Goal: Contribute content: Contribute content

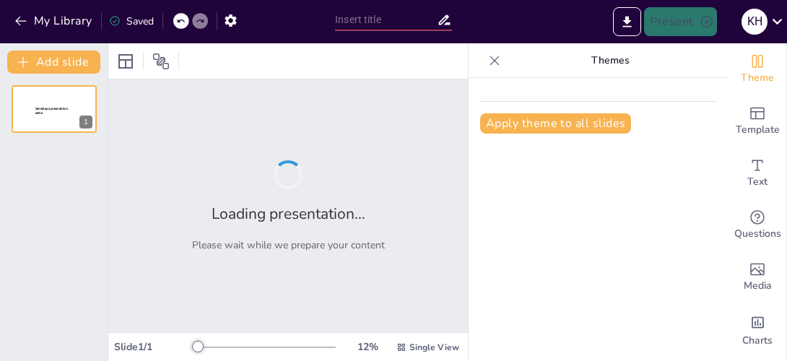
type input "跨越生命週期的運動重要性與生活角色"
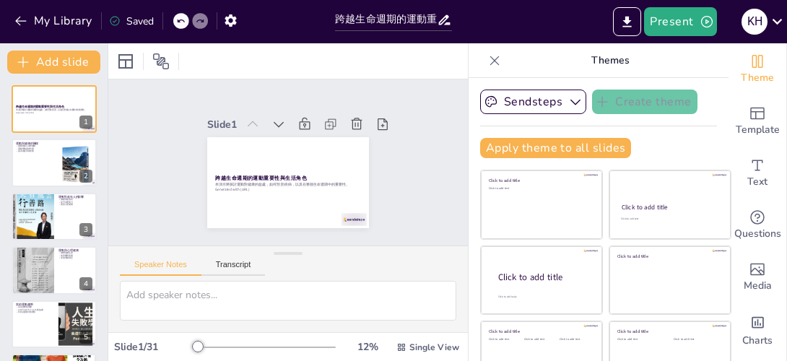
checkbox input "true"
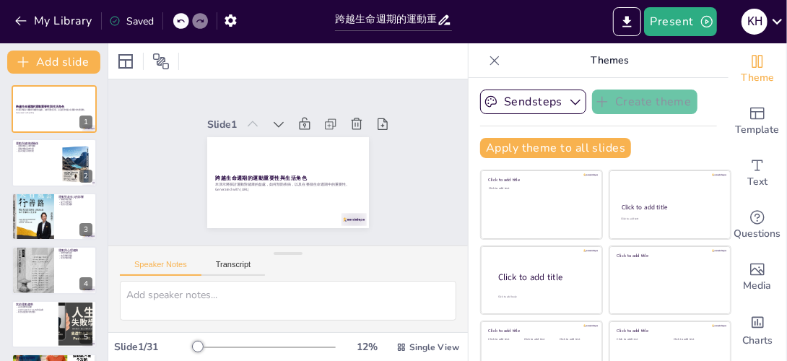
checkbox input "true"
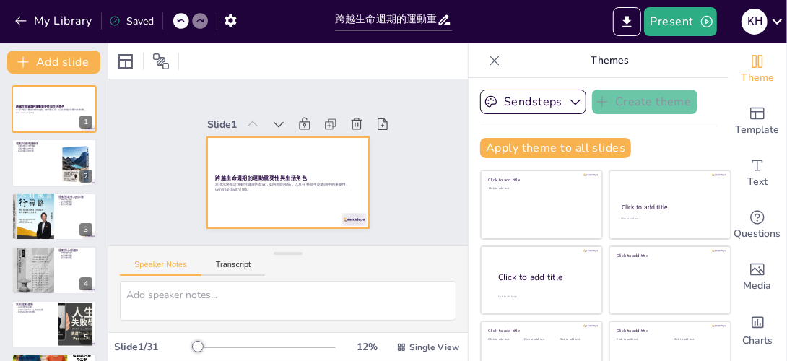
checkbox input "true"
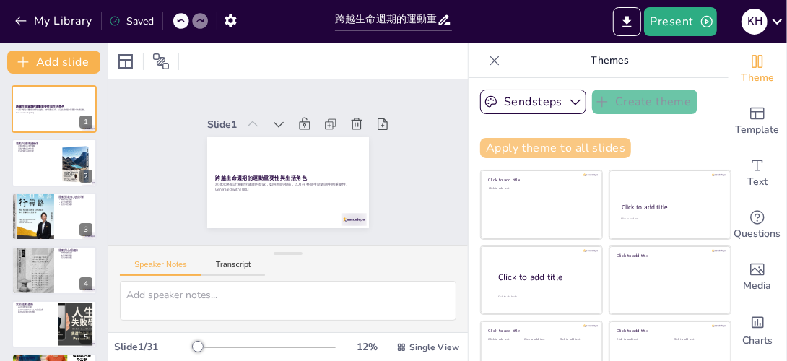
click at [554, 150] on button "Apply theme to all slides" at bounding box center [555, 148] width 151 height 20
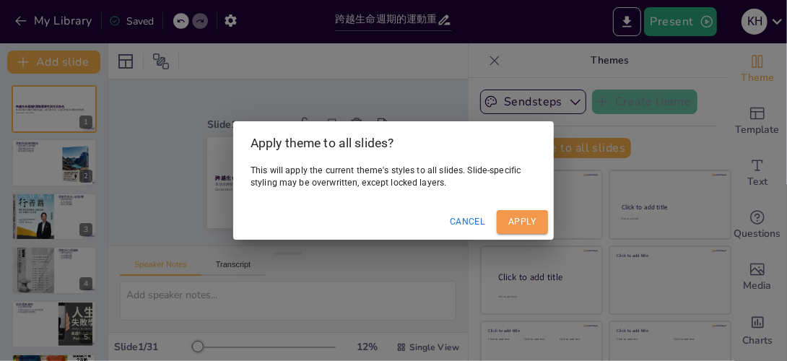
click at [526, 217] on button "Apply" at bounding box center [522, 222] width 51 height 24
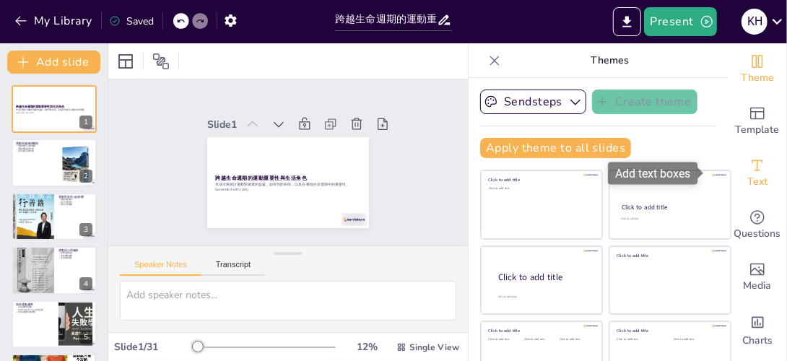
click at [748, 172] on icon "Add text boxes" at bounding box center [756, 165] width 17 height 17
checkbox input "true"
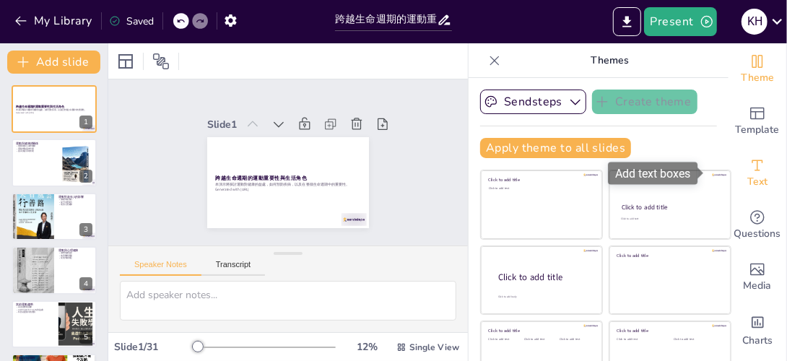
checkbox input "true"
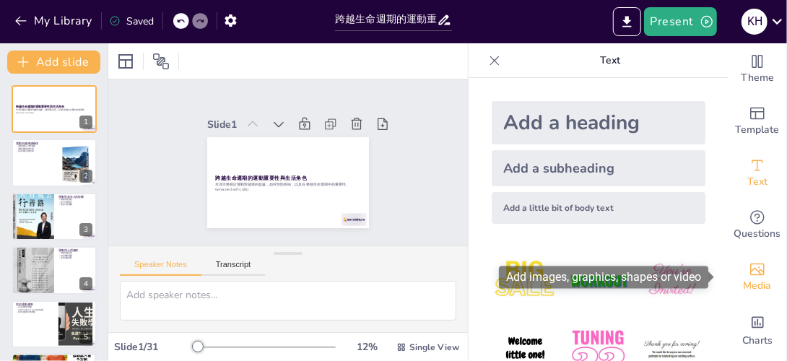
click at [748, 273] on icon "Add images, graphics, shapes or video" at bounding box center [756, 269] width 17 height 17
checkbox input "true"
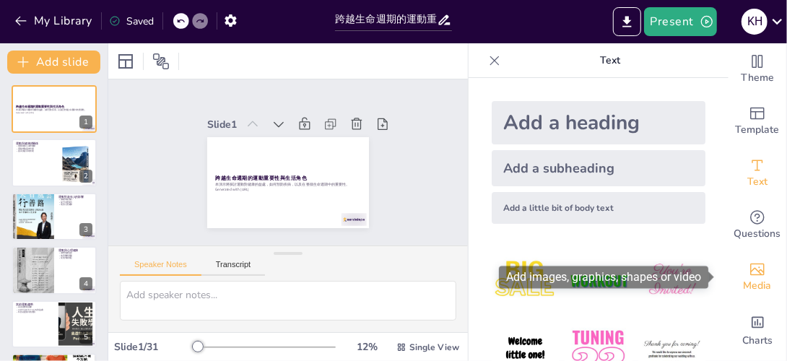
checkbox input "true"
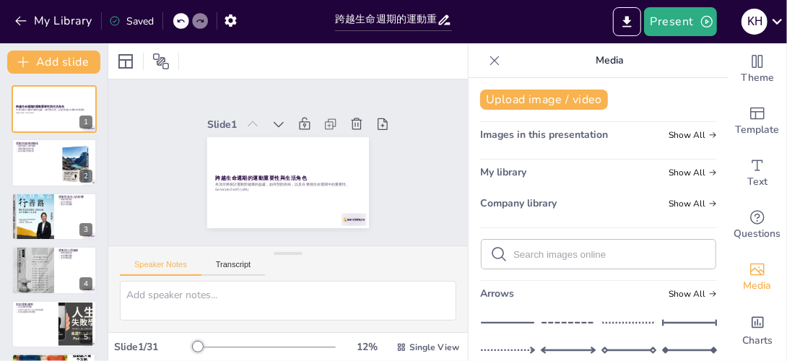
click at [520, 137] on span "Images in this presentation" at bounding box center [544, 135] width 128 height 14
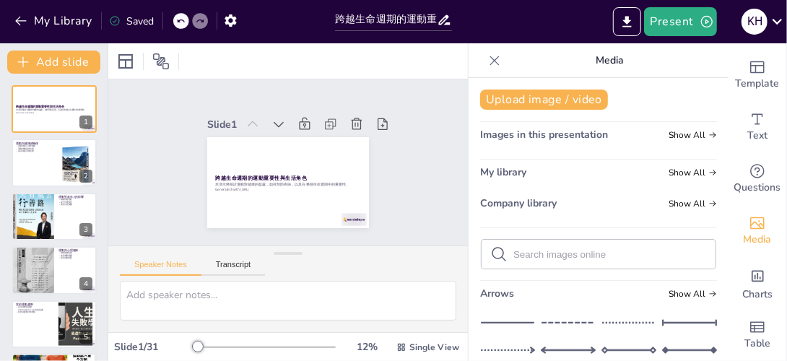
scroll to position [53, 0]
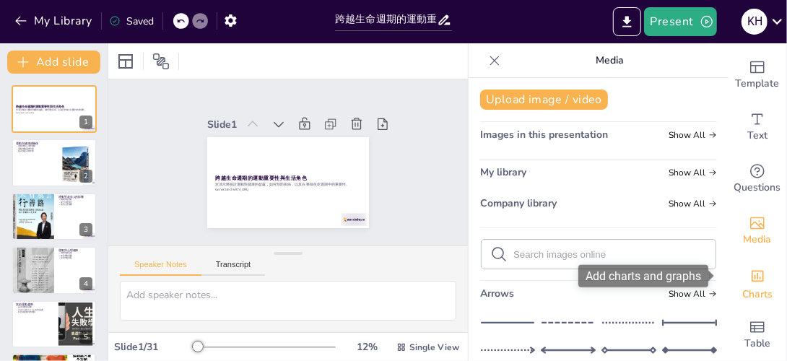
click at [748, 287] on span "Charts" at bounding box center [757, 295] width 30 height 16
checkbox input "true"
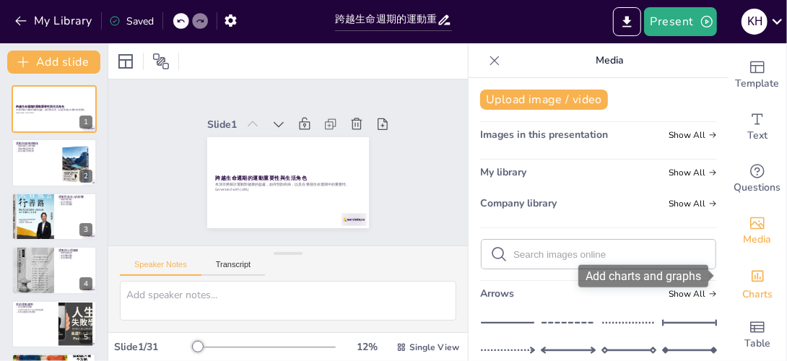
checkbox input "true"
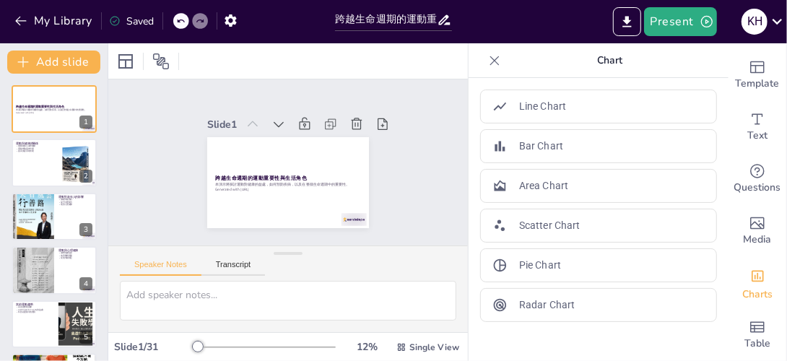
click at [487, 55] on icon at bounding box center [494, 60] width 14 height 14
checkbox input "true"
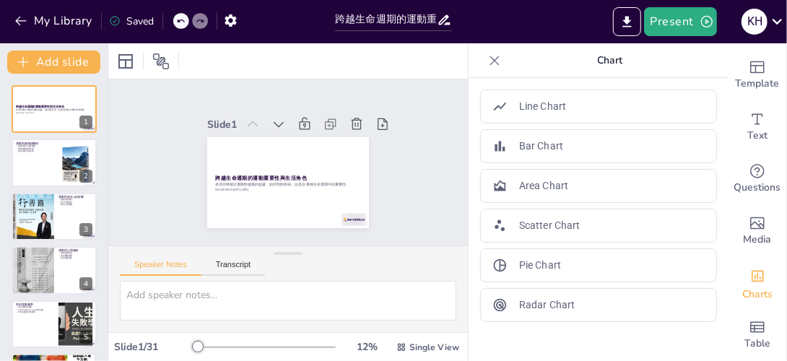
checkbox input "true"
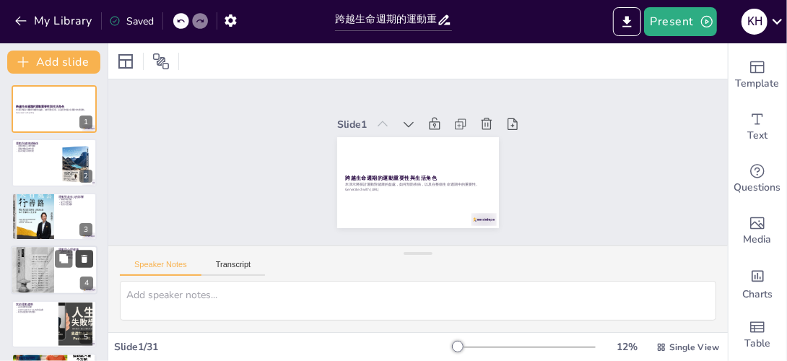
checkbox input "true"
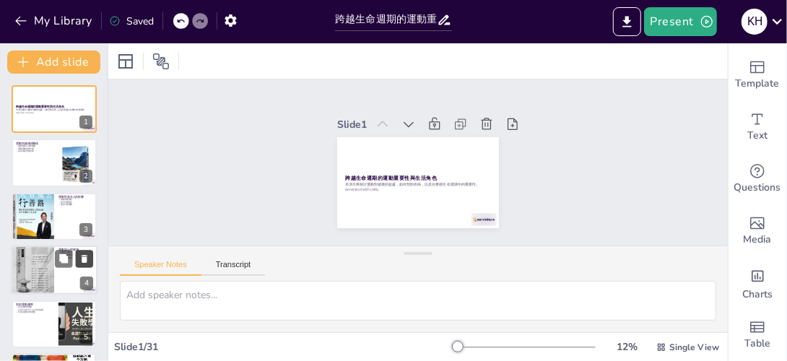
checkbox input "true"
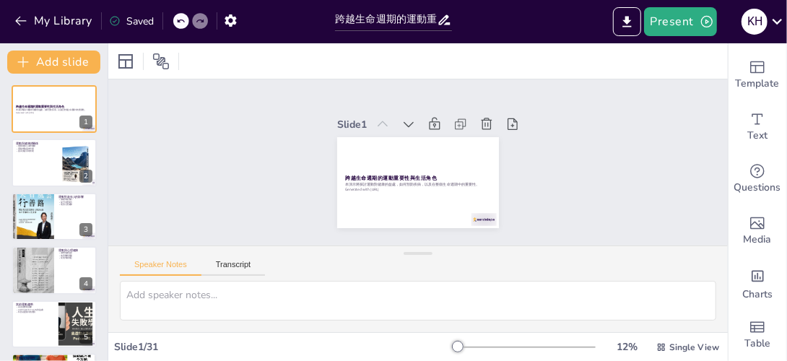
checkbox input "true"
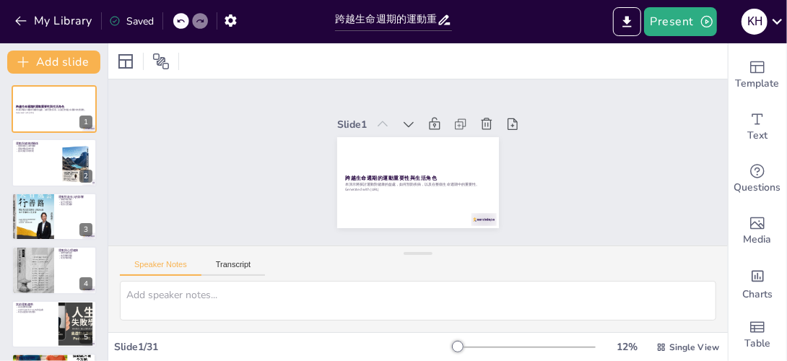
checkbox input "true"
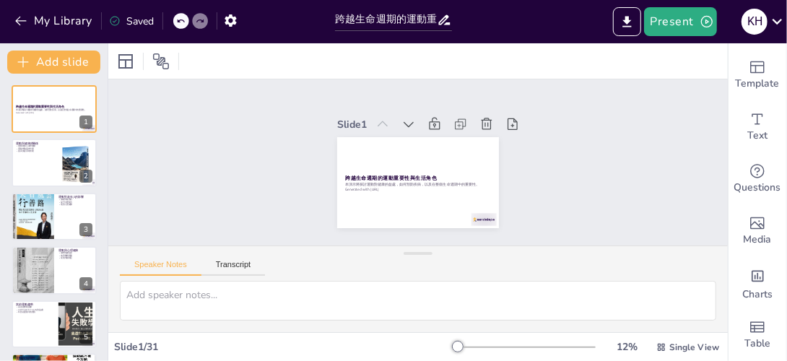
checkbox input "true"
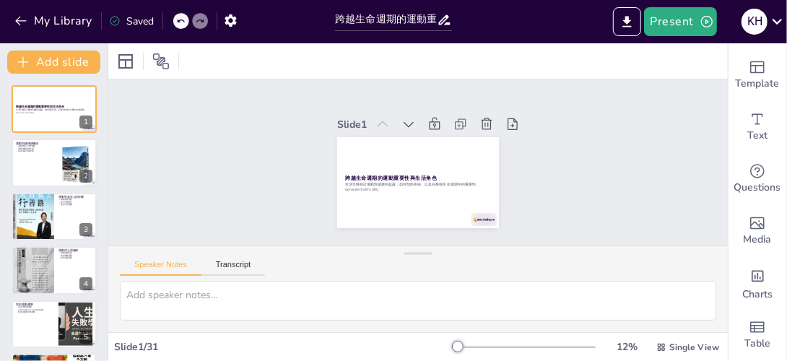
checkbox input "true"
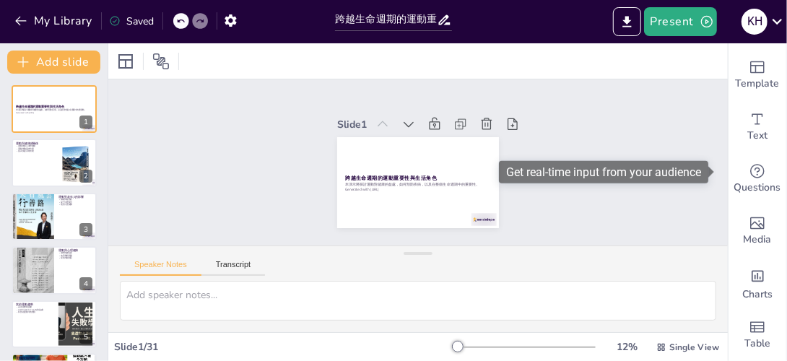
checkbox input "true"
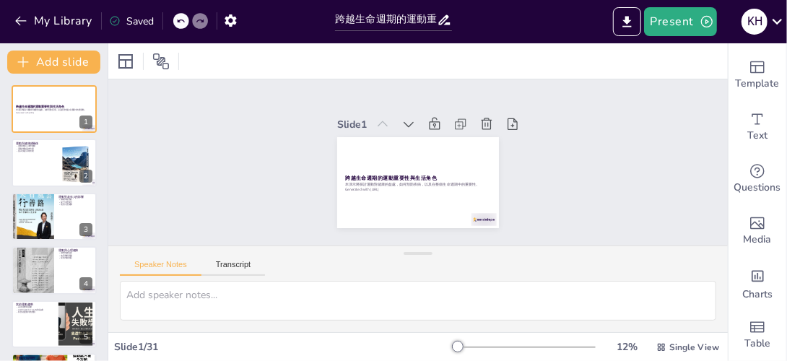
checkbox input "true"
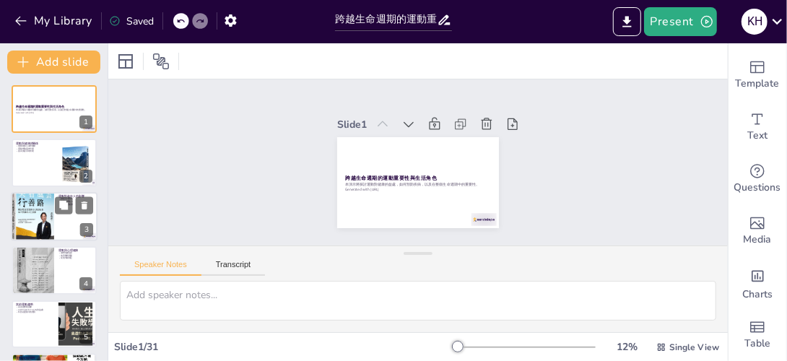
checkbox input "true"
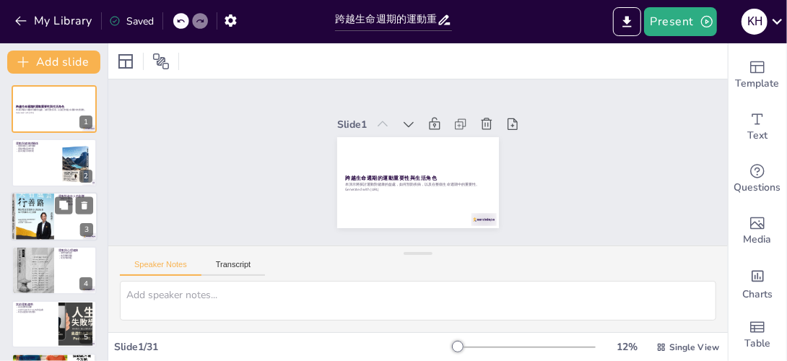
checkbox input "true"
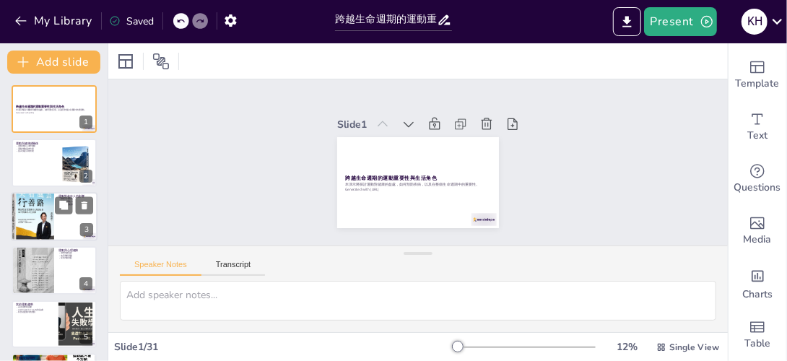
checkbox input "true"
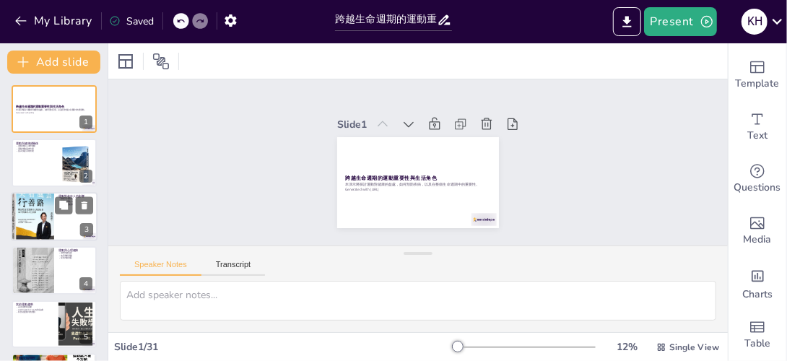
click at [48, 232] on div at bounding box center [32, 216] width 43 height 61
type textarea "定期運動能有效減緩衰老過程，幫助老年人保持身體的活力和健康。這不僅改善他們的身體狀況，還能提升他們的生活質量。 增強自理能力對於老年人來說至關重要，因為這能讓…"
checkbox input "true"
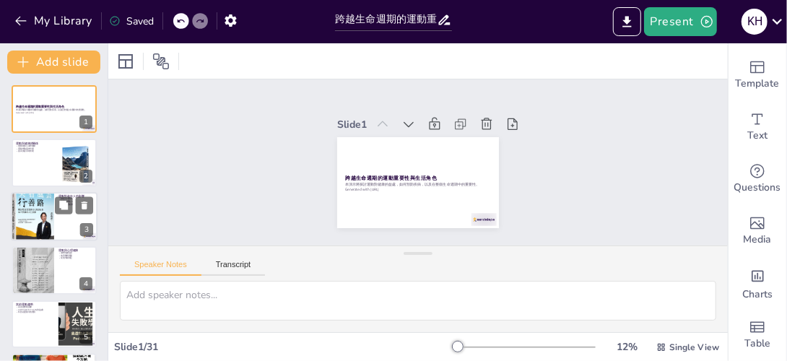
checkbox input "true"
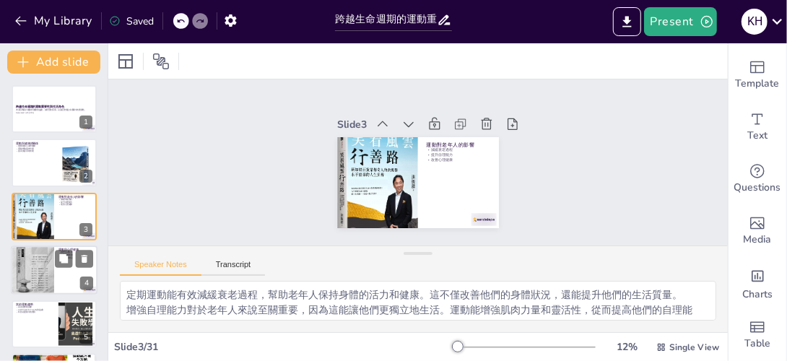
checkbox input "true"
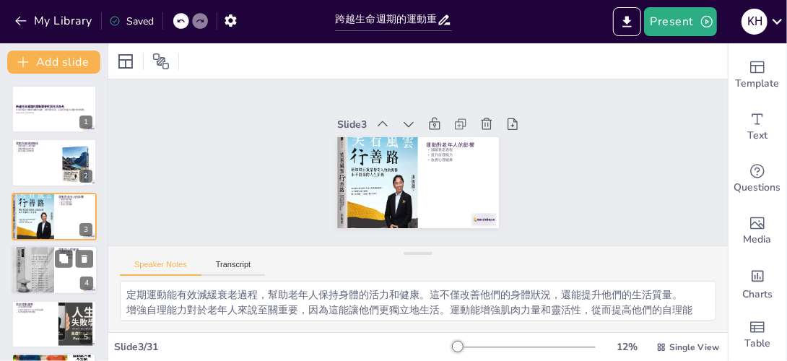
checkbox input "true"
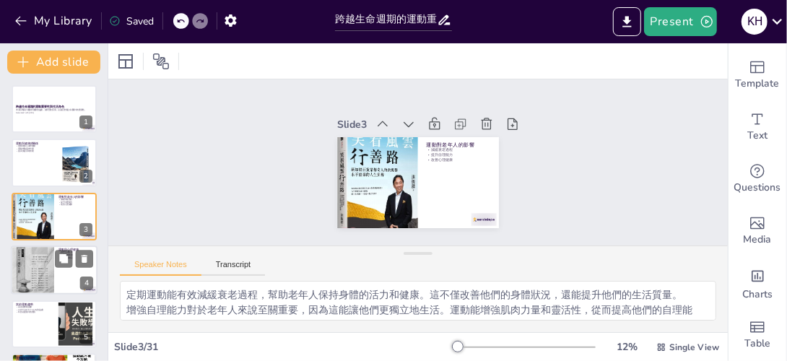
click at [40, 264] on div at bounding box center [32, 270] width 43 height 58
type textarea "運動能有效減輕焦慮症狀，這是因為運動能幫助釋放內啡肽，從而提升情緒，減少焦慮感。這對於大學生在面對學業壓力時特別重要。 改善睡眠質量對於心理健康至關重要。定期…"
checkbox input "true"
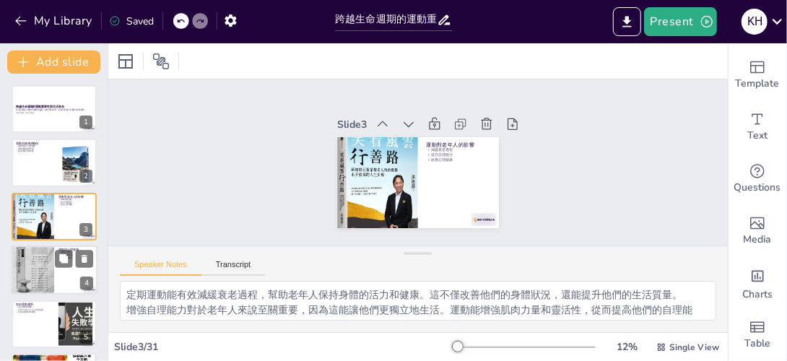
checkbox input "true"
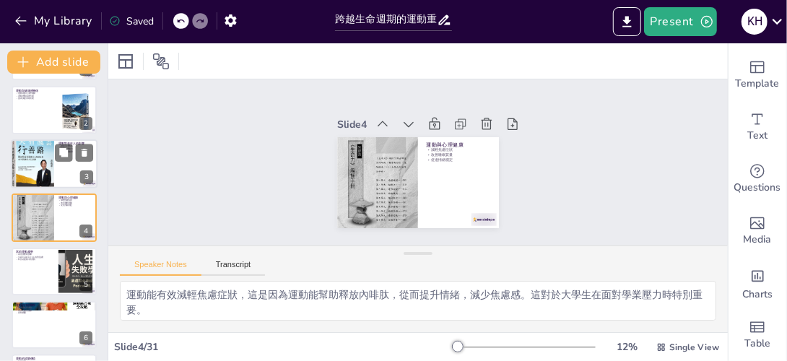
checkbox input "true"
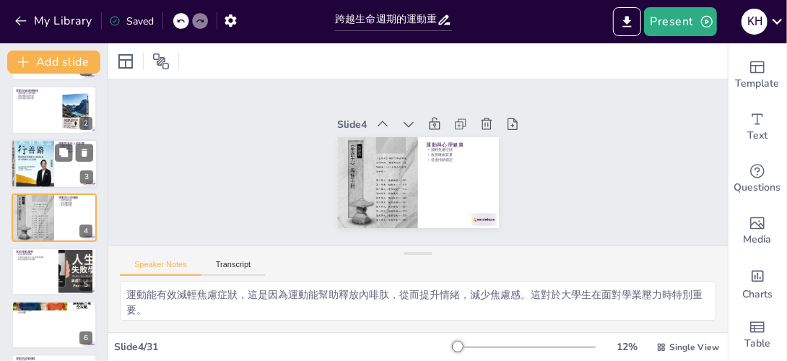
checkbox input "true"
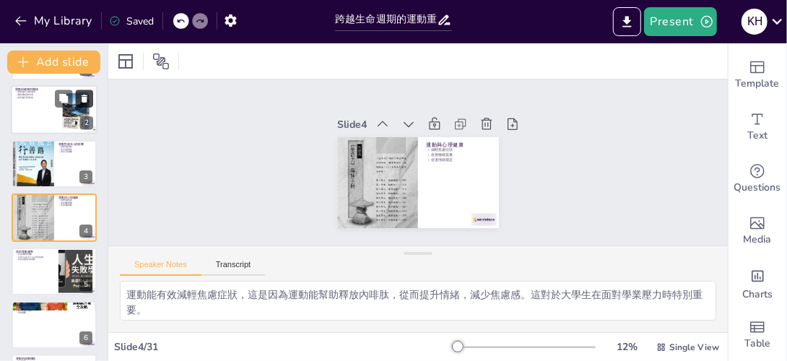
checkbox input "true"
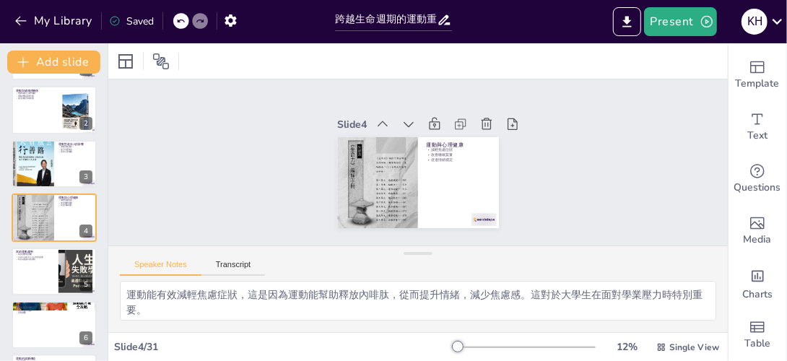
checkbox input "true"
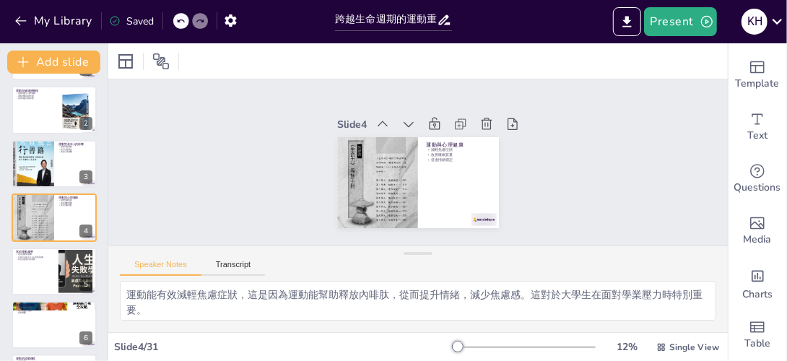
checkbox input "true"
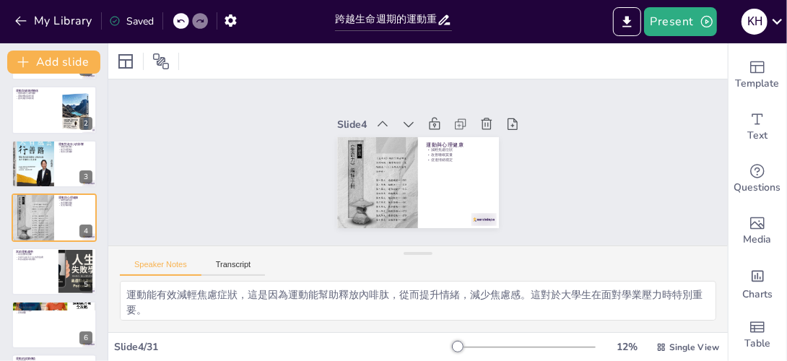
scroll to position [56, 0]
checkbox input "true"
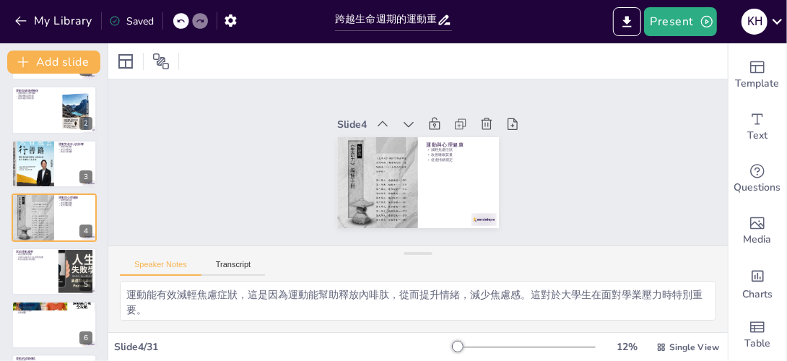
checkbox input "true"
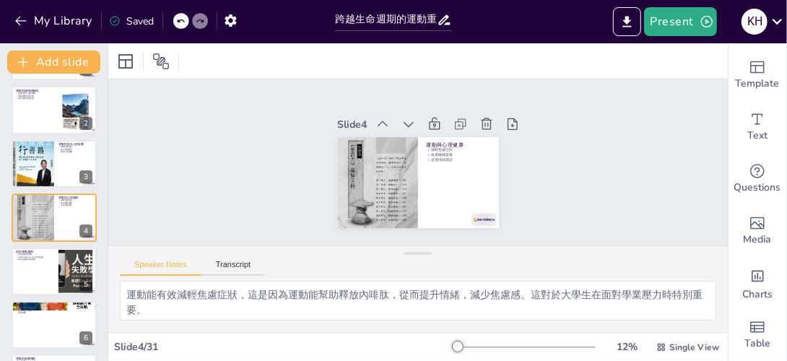
checkbox input "true"
click at [625, 29] on icon "Export to PowerPoint" at bounding box center [626, 21] width 15 height 15
checkbox input "true"
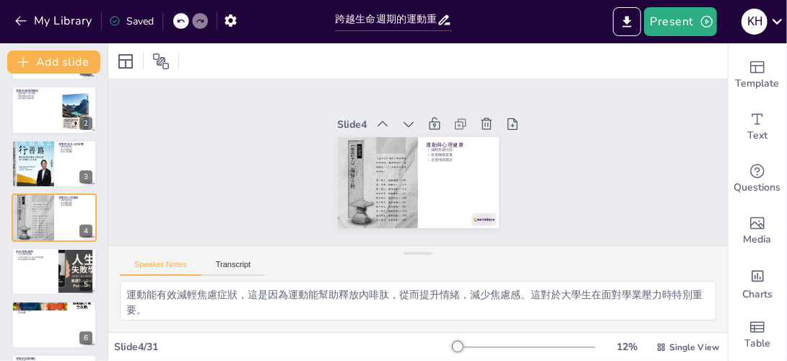
checkbox input "true"
click at [630, 20] on icon "Export to PowerPoint" at bounding box center [627, 21] width 9 height 11
checkbox input "true"
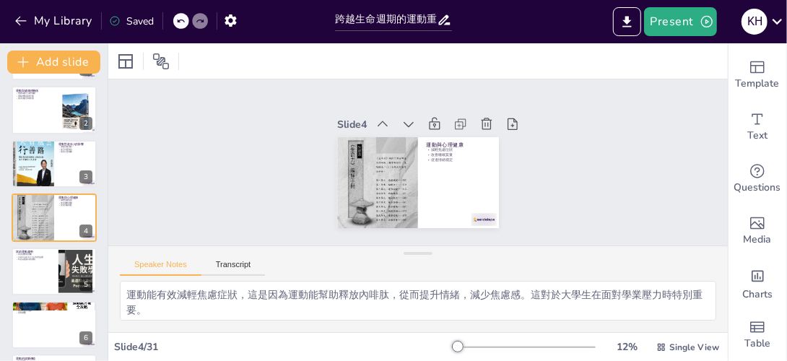
checkbox input "true"
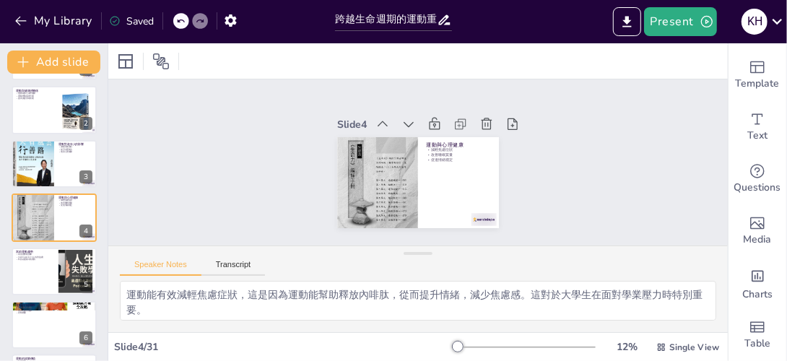
checkbox input "true"
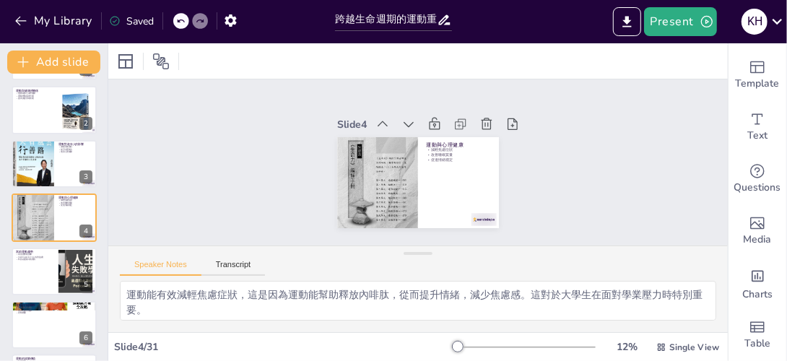
checkbox input "true"
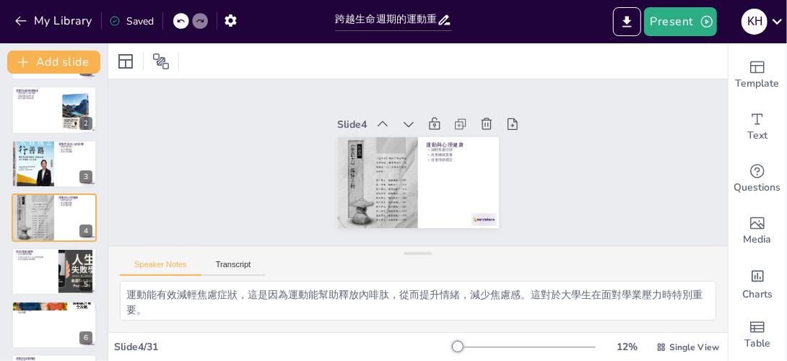
checkbox input "true"
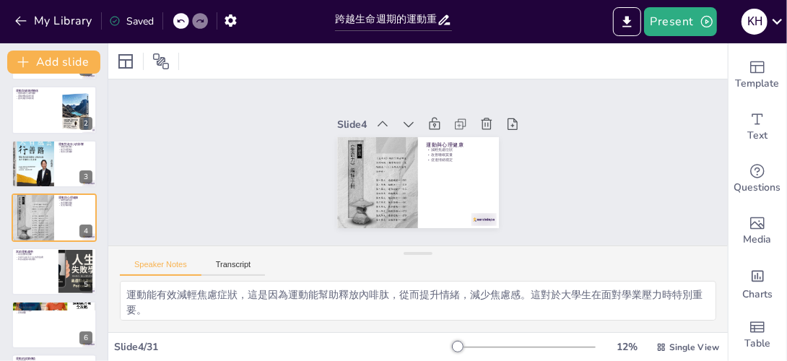
checkbox input "true"
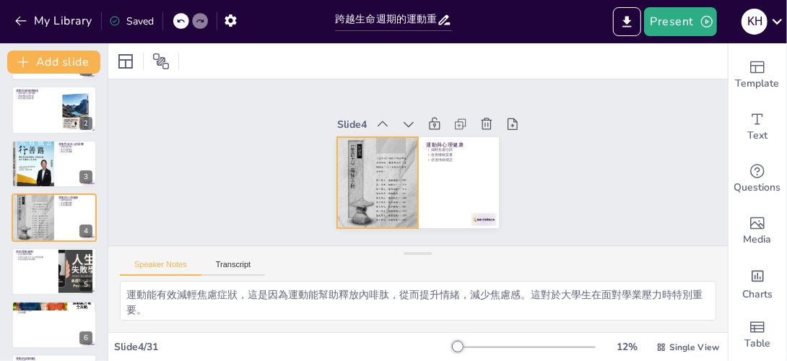
checkbox input "true"
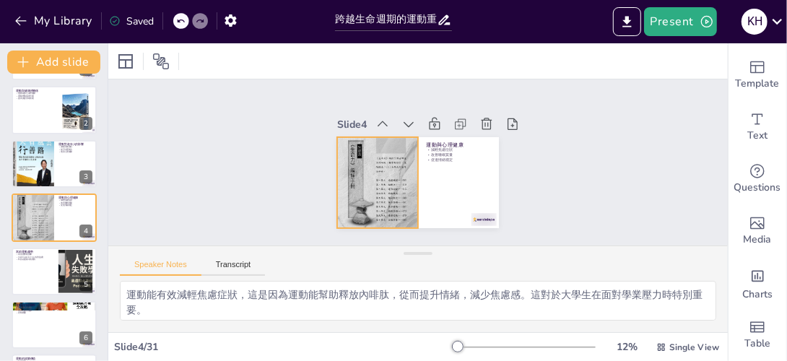
checkbox input "true"
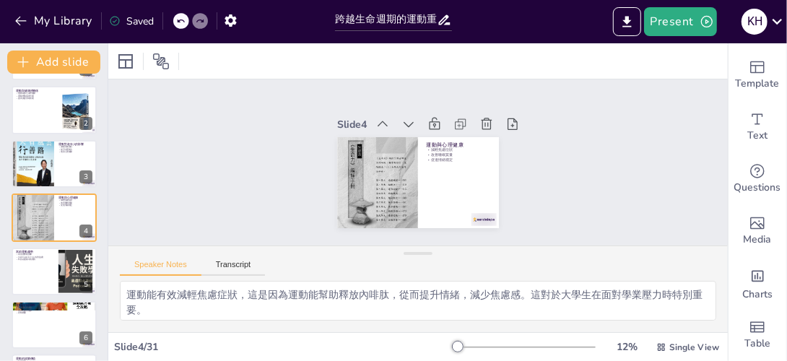
checkbox input "true"
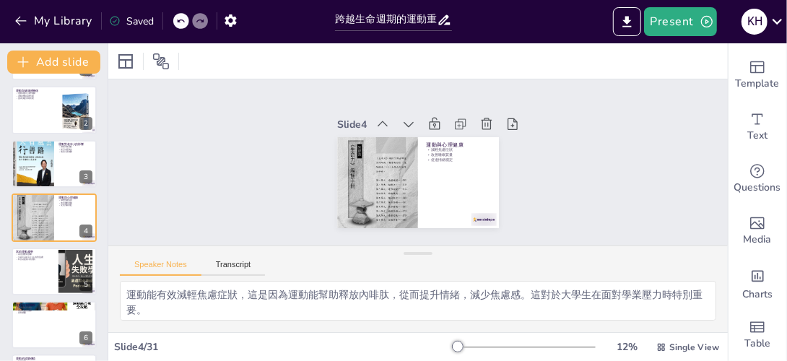
drag, startPoint x: 629, startPoint y: 166, endPoint x: 584, endPoint y: 144, distance: 50.4
click at [660, 144] on div "Slide 1 跨越生命週期的運動重要性與生活角色 本演示將探討運動對健康的益處，如何預防疾病，以及在整個生命週期中的重要性。 Generated with …" at bounding box center [417, 162] width 619 height 166
checkbox input "true"
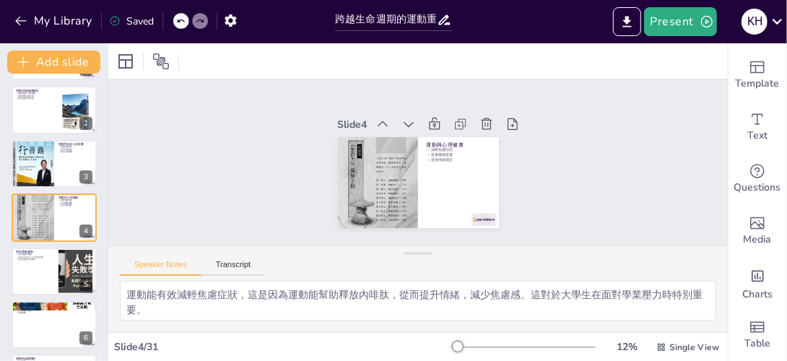
checkbox input "true"
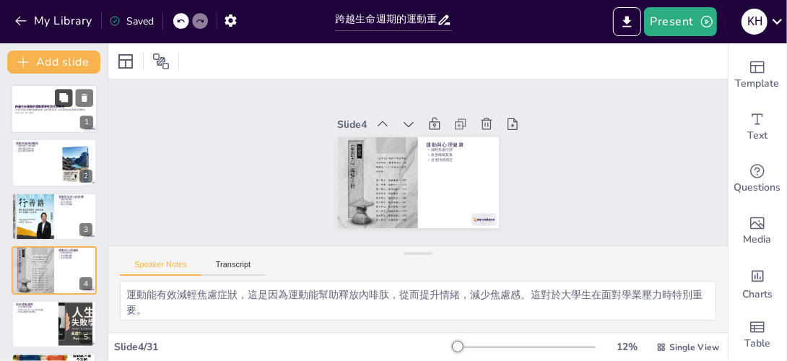
click at [56, 104] on button at bounding box center [63, 97] width 17 height 17
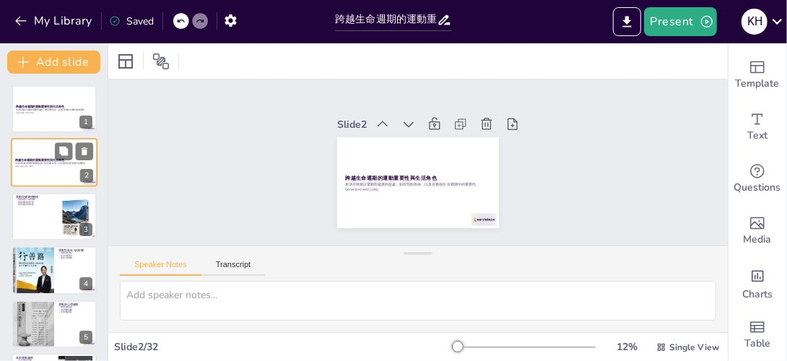
click at [40, 140] on div at bounding box center [54, 163] width 87 height 49
click at [227, 264] on button "Transcript" at bounding box center [233, 268] width 64 height 16
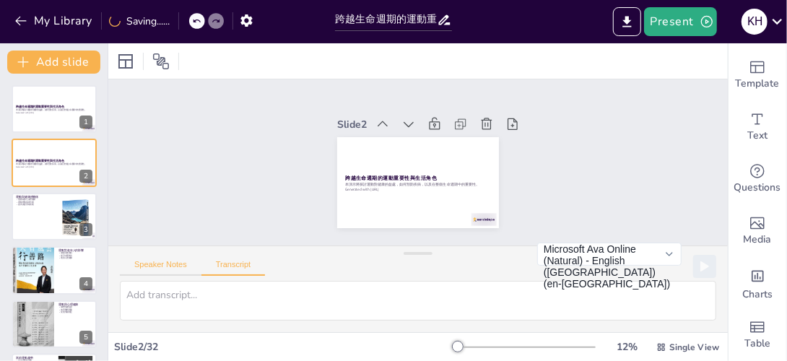
click at [144, 266] on button "Speaker Notes" at bounding box center [161, 268] width 82 height 16
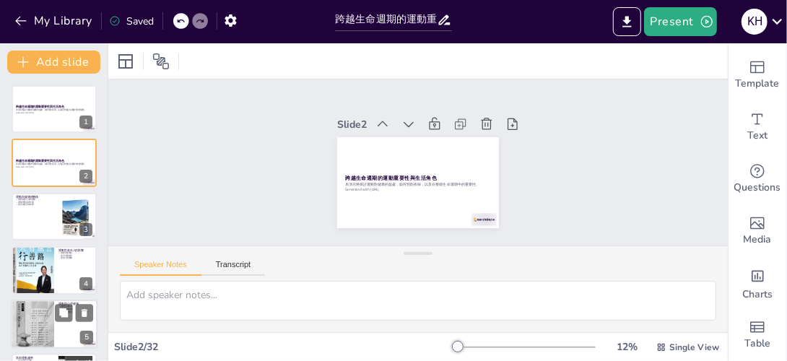
click at [42, 308] on div at bounding box center [32, 324] width 43 height 58
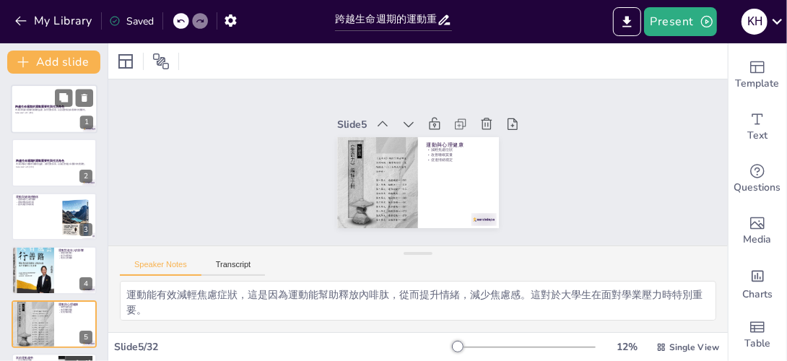
click at [45, 118] on div at bounding box center [54, 108] width 87 height 49
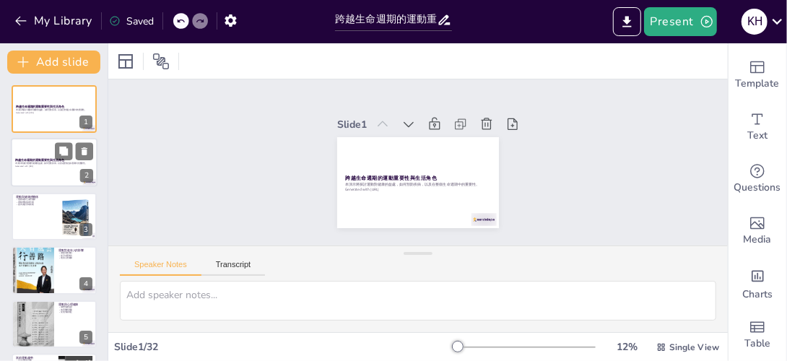
click at [27, 165] on p "本演示將探討運動對健康的益處，如何預防疾病，以及在整個生命週期中的重要性。" at bounding box center [54, 163] width 78 height 3
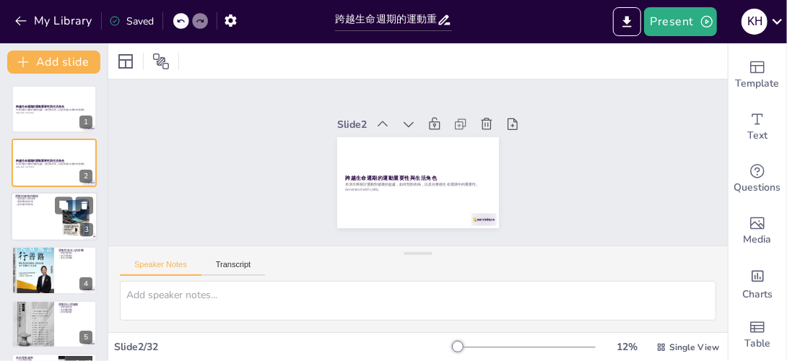
click at [43, 224] on div at bounding box center [54, 216] width 87 height 49
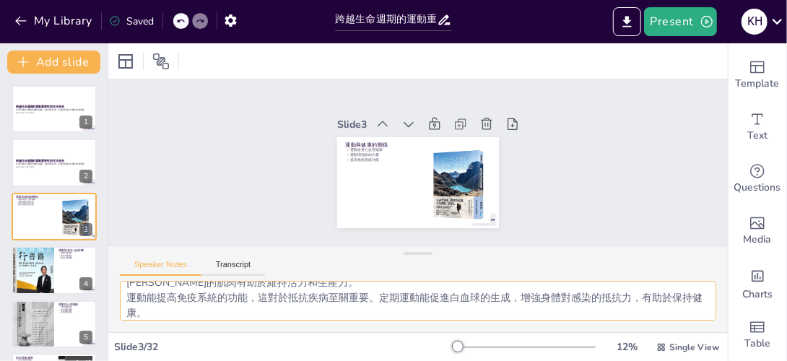
scroll to position [64, 0]
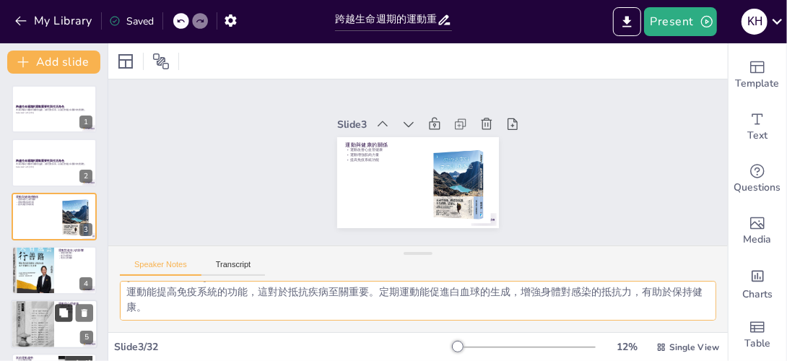
click at [67, 315] on icon at bounding box center [63, 312] width 9 height 9
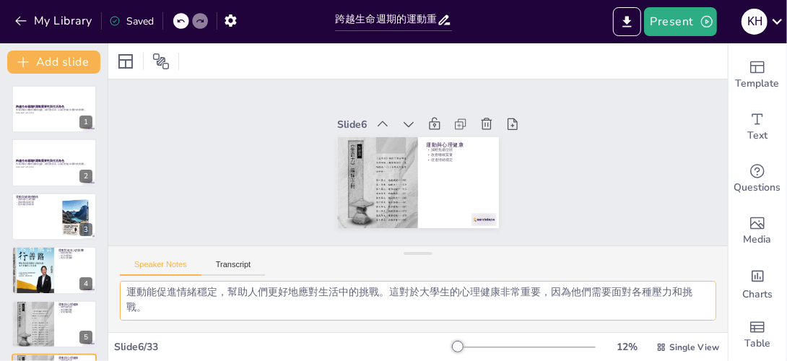
scroll to position [160, 0]
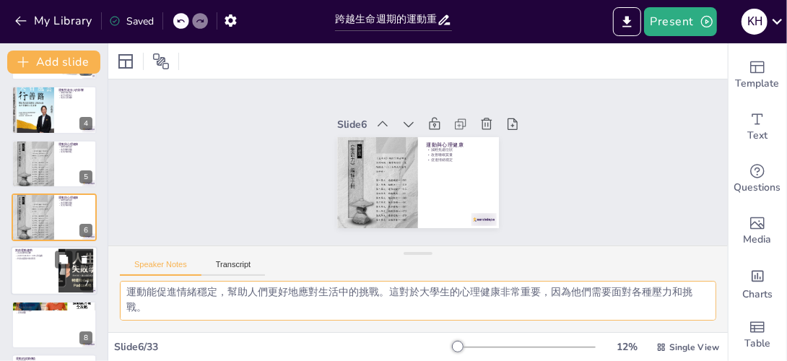
click at [70, 273] on div at bounding box center [75, 271] width 71 height 44
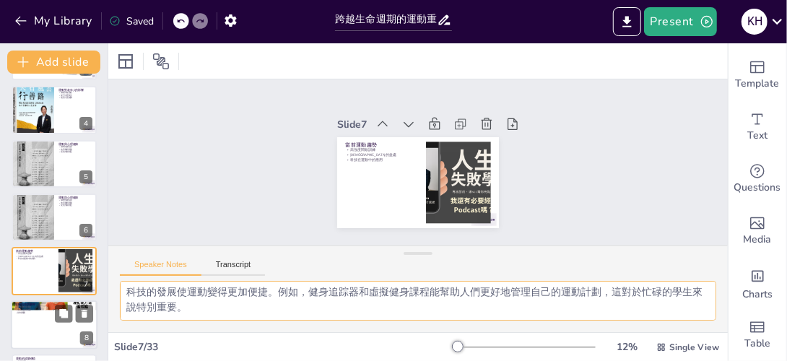
scroll to position [214, 0]
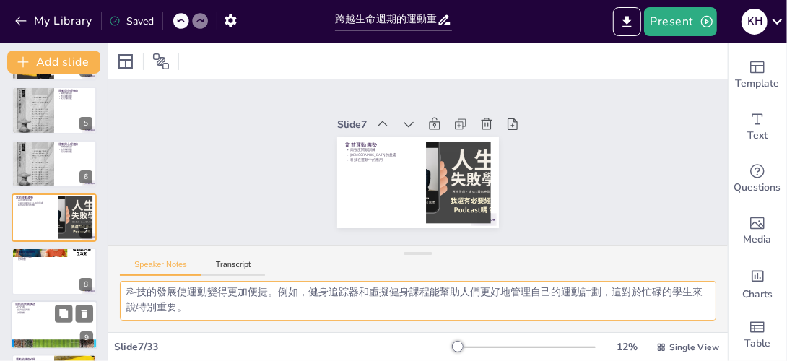
click at [48, 316] on div at bounding box center [54, 324] width 87 height 49
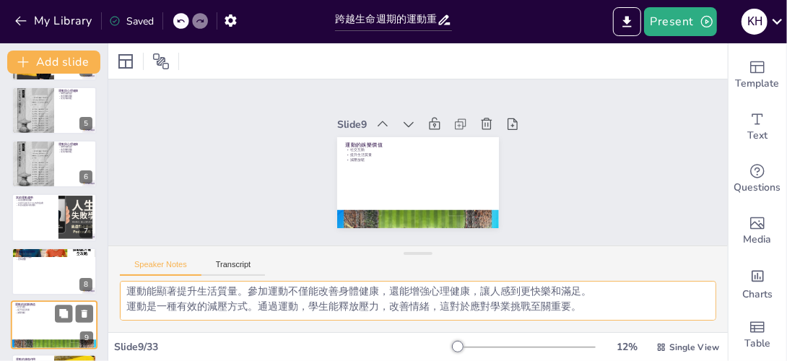
scroll to position [32, 0]
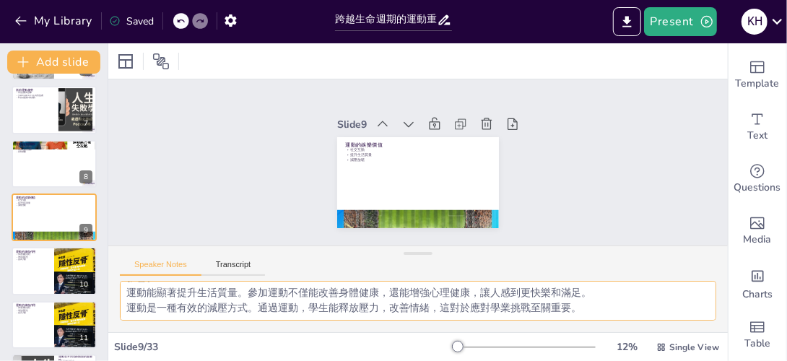
click at [391, 305] on textarea "運動能促進社交互動，這對於大學生來說尤為重要。通過參加團隊運動，學生能建立友誼，增強社會連結，這對於心理健康有正面影響。 運動能顯著提升生活質量。參加運動不僅…" at bounding box center [418, 301] width 596 height 40
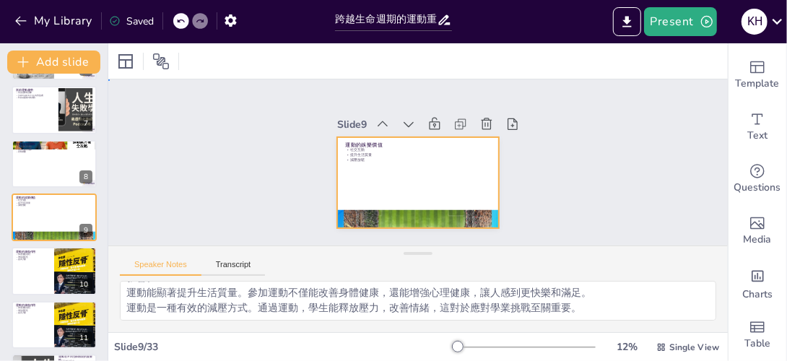
click at [388, 175] on div at bounding box center [418, 182] width 162 height 91
click at [402, 123] on icon at bounding box center [408, 124] width 14 height 14
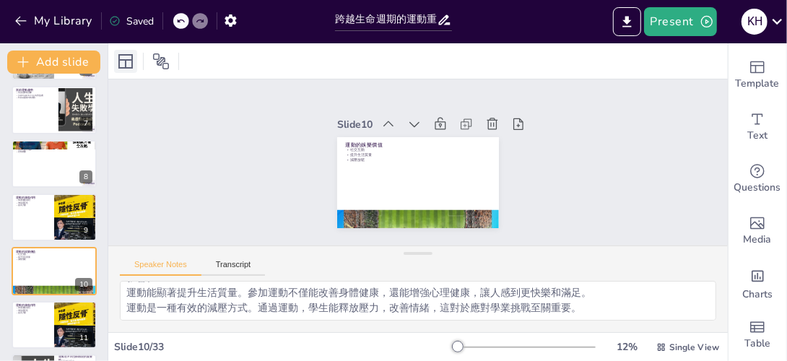
click at [128, 62] on icon at bounding box center [125, 61] width 17 height 17
click at [603, 171] on div "Slide 1 跨越生命週期的運動重要性與生活角色 本演示將探討運動對健康的益處，如何預防疾病，以及在整個生命週期中的重要性。 Generated with …" at bounding box center [417, 162] width 619 height 166
click at [395, 119] on div at bounding box center [450, 124] width 156 height 20
drag, startPoint x: 408, startPoint y: 118, endPoint x: 382, endPoint y: 118, distance: 26.0
click at [411, 118] on icon at bounding box center [419, 124] width 16 height 16
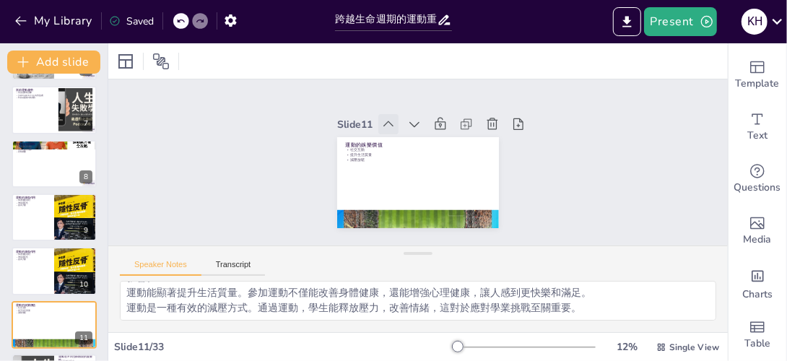
click at [383, 121] on icon at bounding box center [388, 124] width 10 height 6
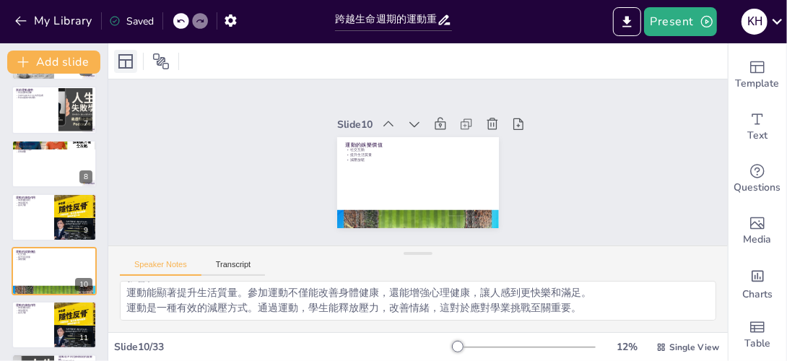
drag, startPoint x: 670, startPoint y: 97, endPoint x: 121, endPoint y: 61, distance: 551.1
click at [121, 61] on icon at bounding box center [125, 61] width 17 height 17
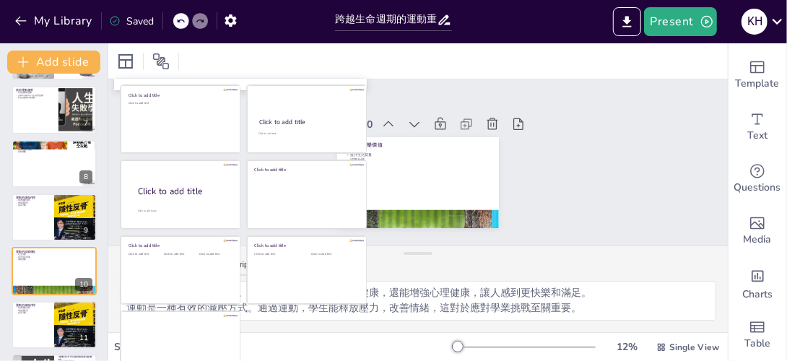
click at [605, 144] on div "Slide 1 跨越生命週期的運動重要性與生活角色 本演示將探討運動對健康的益處，如何預防疾病，以及在整個生命週期中的重要性。 Generated with …" at bounding box center [417, 162] width 619 height 166
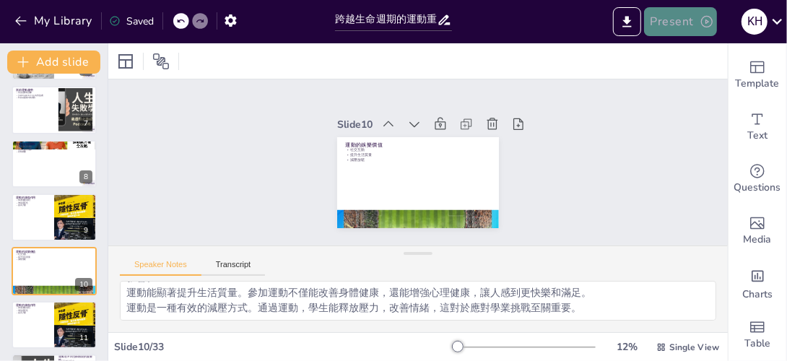
click at [706, 23] on icon "button" at bounding box center [707, 22] width 12 height 12
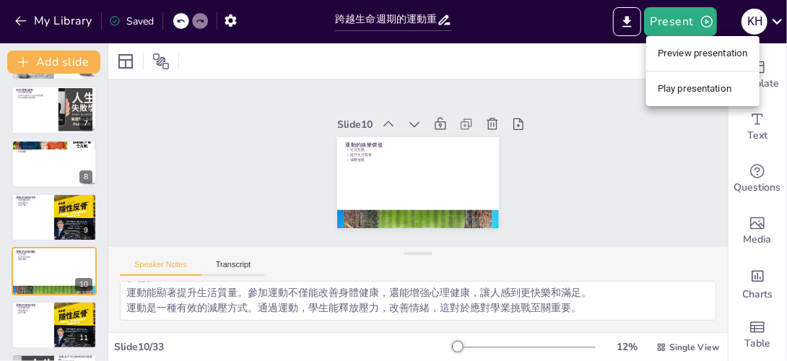
click at [678, 53] on li "Preview presentation" at bounding box center [702, 53] width 113 height 23
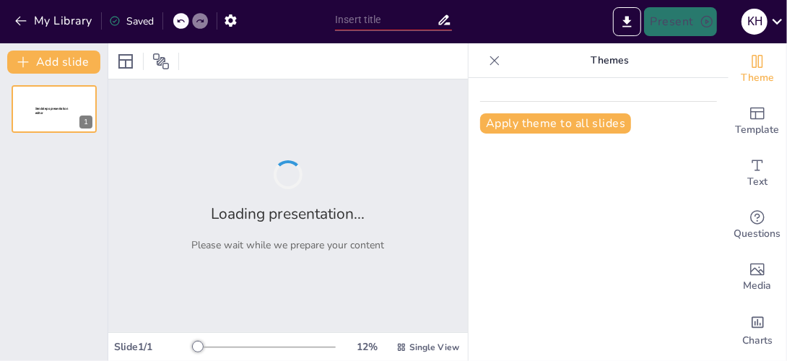
type input "跨越生命週期的運動重要性與生活角色"
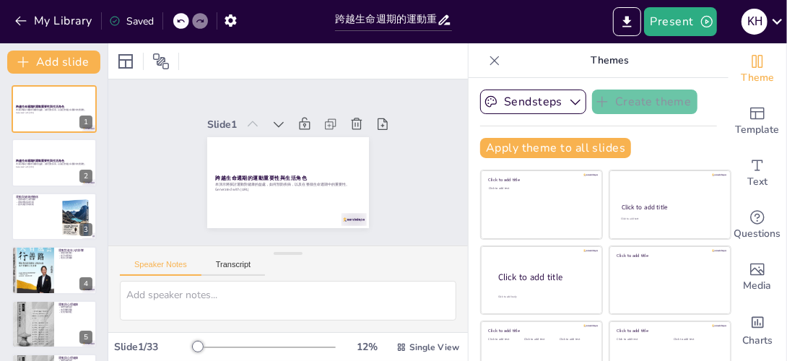
checkbox input "true"
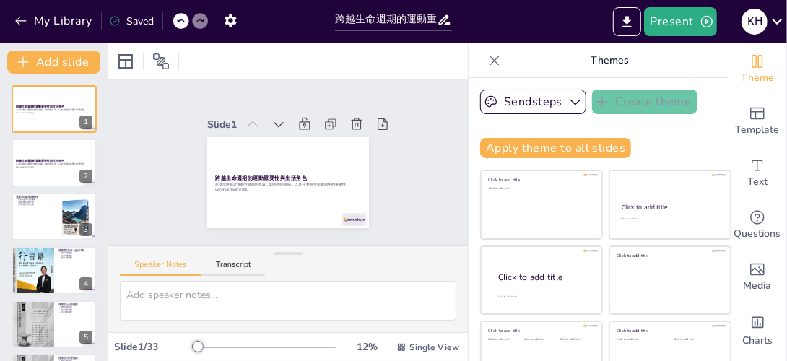
checkbox input "true"
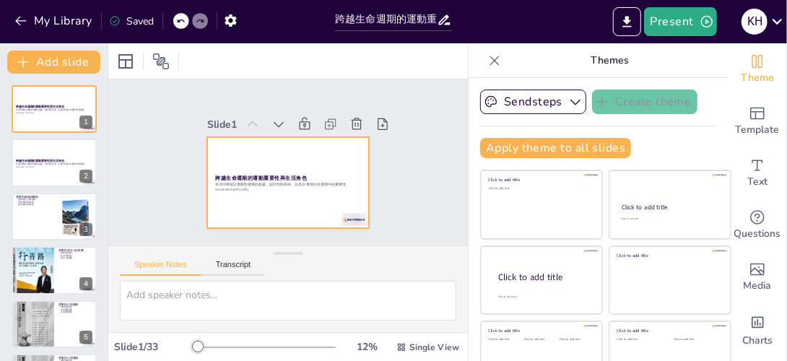
checkbox input "true"
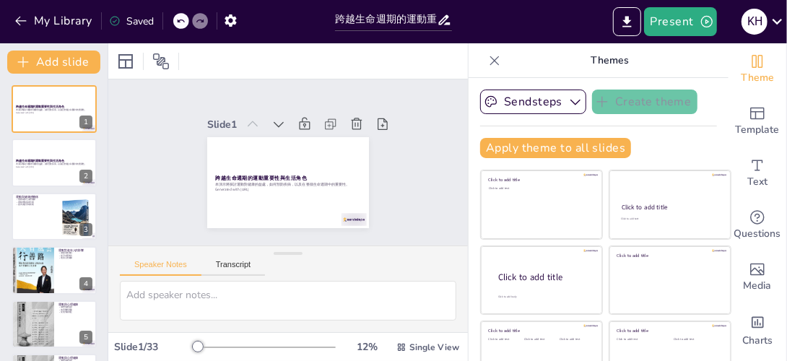
checkbox input "true"
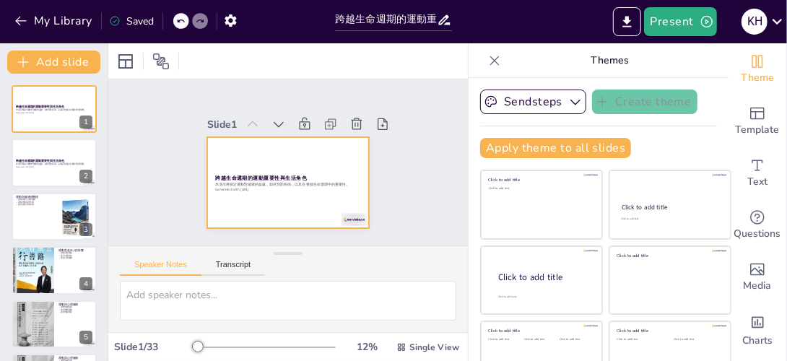
checkbox input "true"
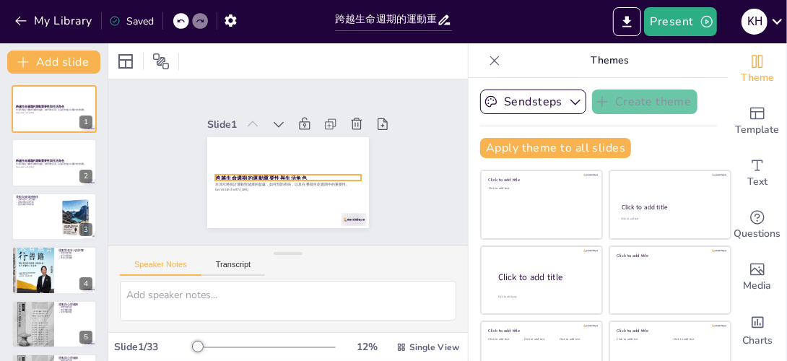
checkbox input "true"
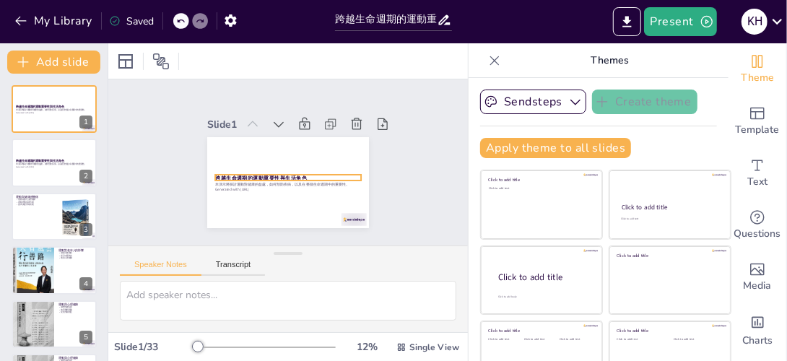
checkbox input "true"
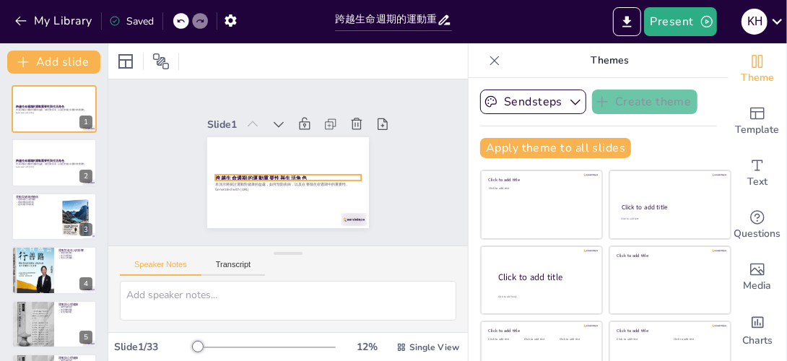
checkbox input "true"
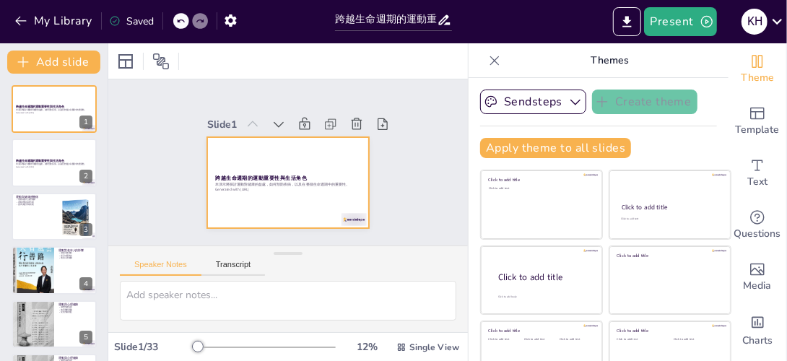
checkbox input "true"
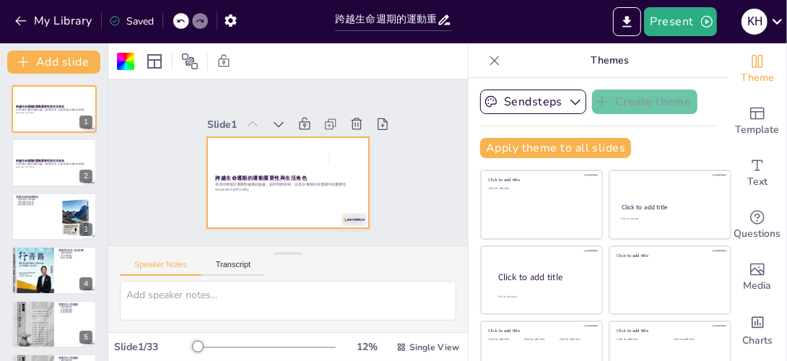
checkbox input "true"
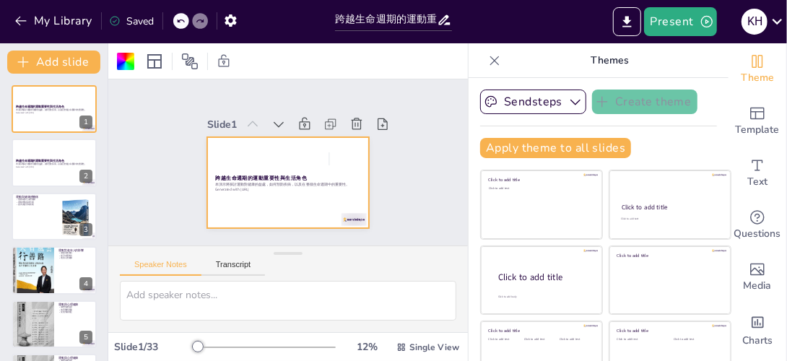
click at [401, 153] on div "Slide 1 跨越生命週期的運動重要性與生活角色 本演示將探討運動對健康的益處，如何預防疾病，以及在整個生命週期中的重要性。 Generated with …" at bounding box center [288, 162] width 393 height 269
checkbox input "true"
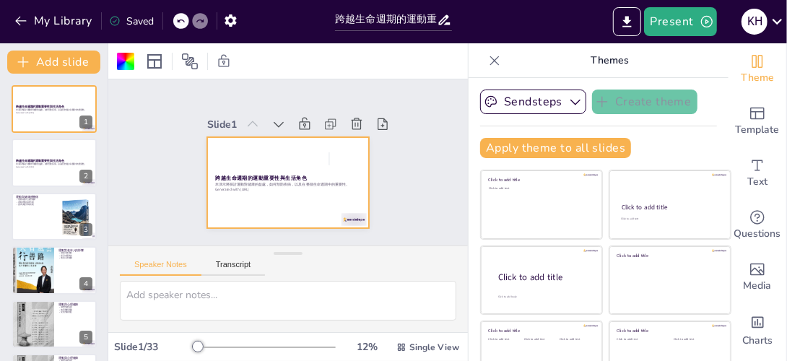
checkbox input "true"
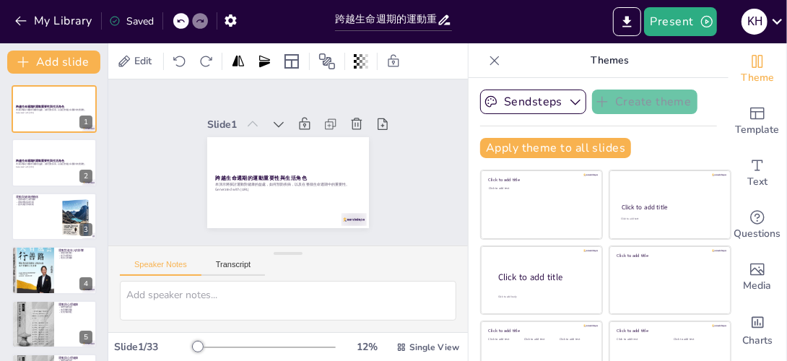
click at [399, 155] on div "Slide 1 跨越生命週期的運動重要性與生活角色 本演示將探討運動對健康的益處，如何預防疾病，以及在整個生命週期中的重要性。 Generated with …" at bounding box center [288, 162] width 346 height 388
click at [399, 155] on div "Slide 1 跨越生命週期的運動重要性與生活角色 本演示將探討運動對健康的益處，如何預防疾病，以及在整個生命週期中的重要性。 Generated with …" at bounding box center [288, 163] width 378 height 364
checkbox input "true"
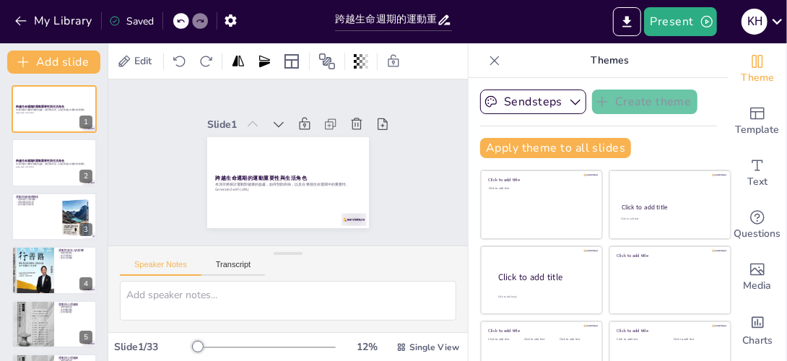
checkbox input "true"
click at [388, 152] on div "Slide 1 跨越生命週期的運動重要性與生活角色 本演示將探討運動對健康的益處，如何預防疾病，以及在整個生命週期中的重要性。 Generated with …" at bounding box center [288, 163] width 249 height 274
checkbox input "true"
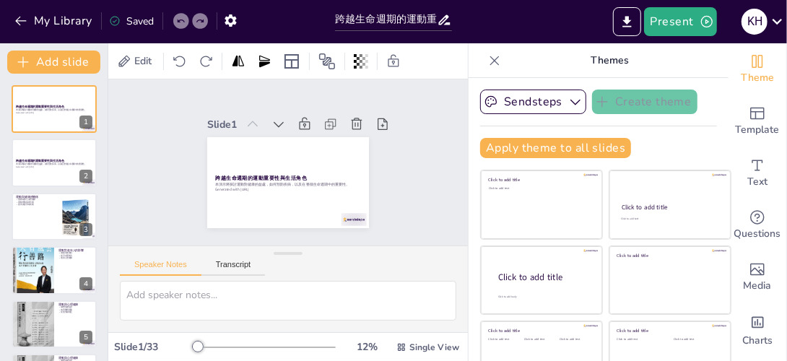
checkbox input "true"
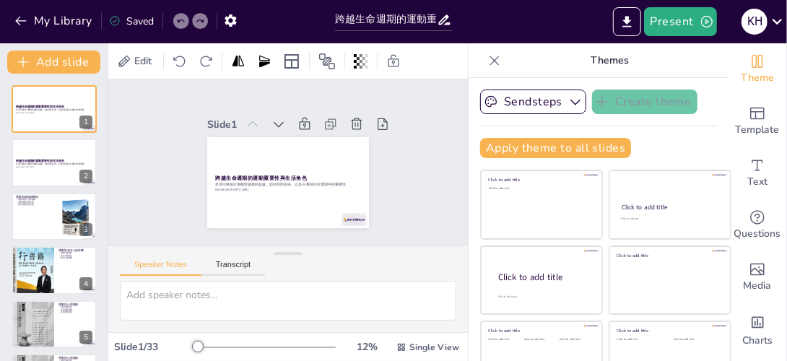
checkbox input "true"
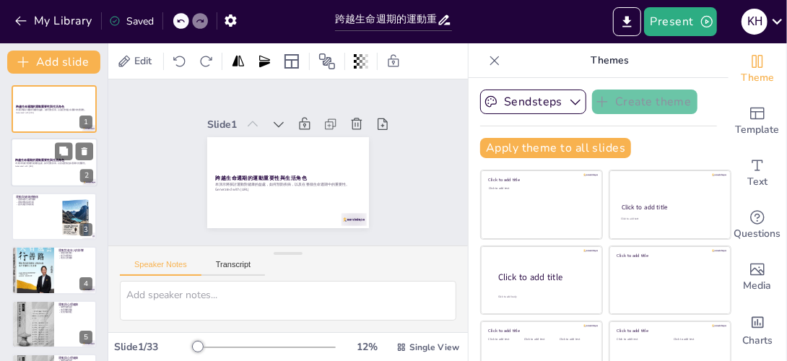
checkbox input "true"
click at [84, 167] on p "Generated with [URL]" at bounding box center [54, 166] width 78 height 3
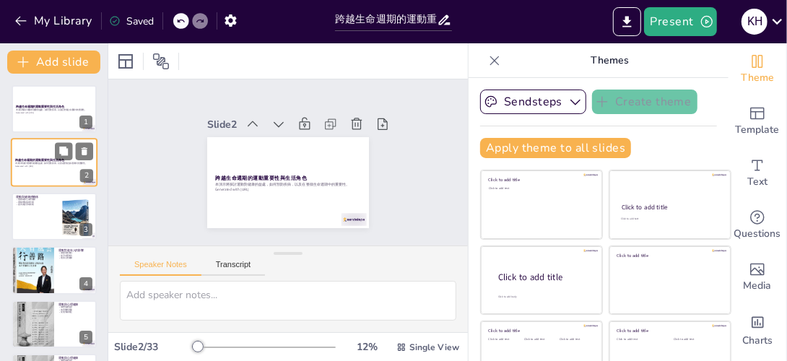
checkbox input "true"
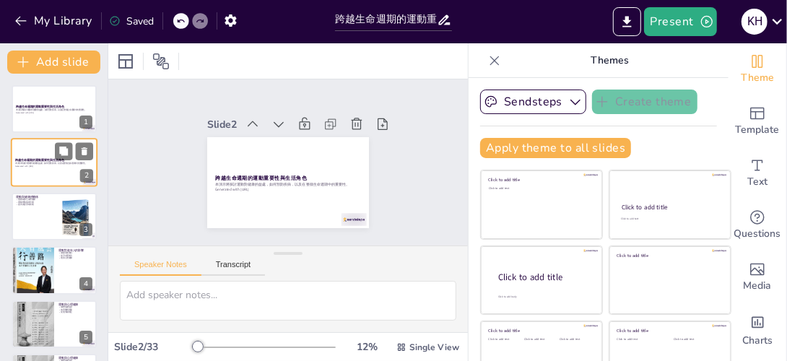
checkbox input "true"
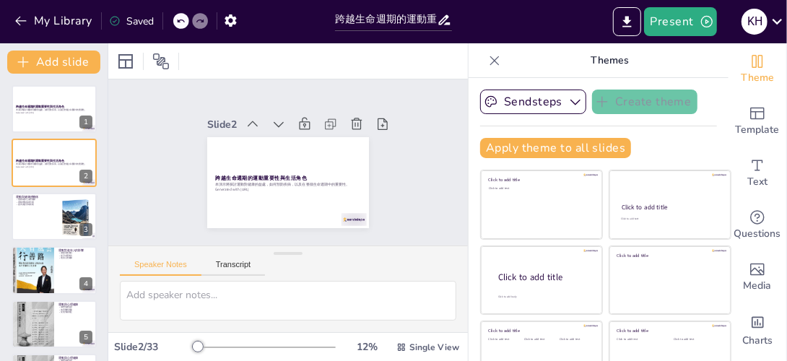
checkbox input "true"
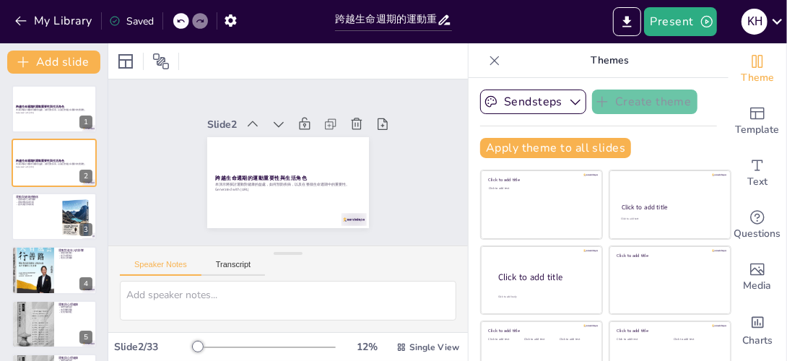
checkbox input "true"
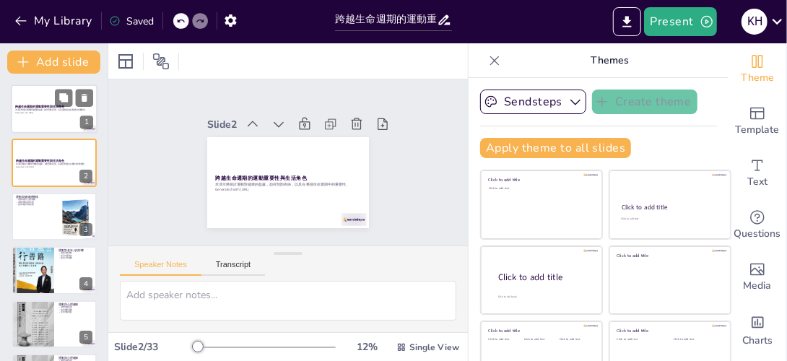
checkbox input "true"
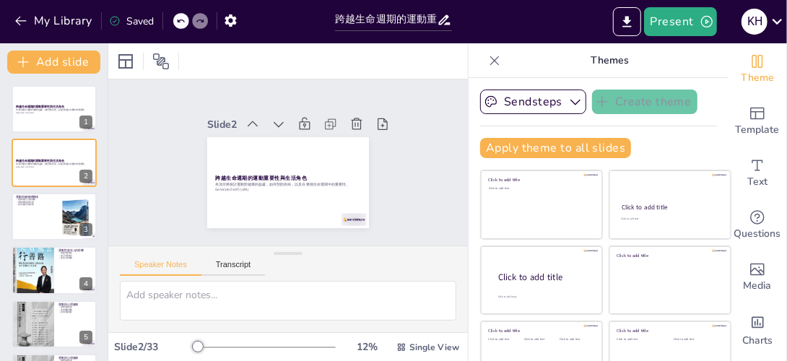
checkbox input "true"
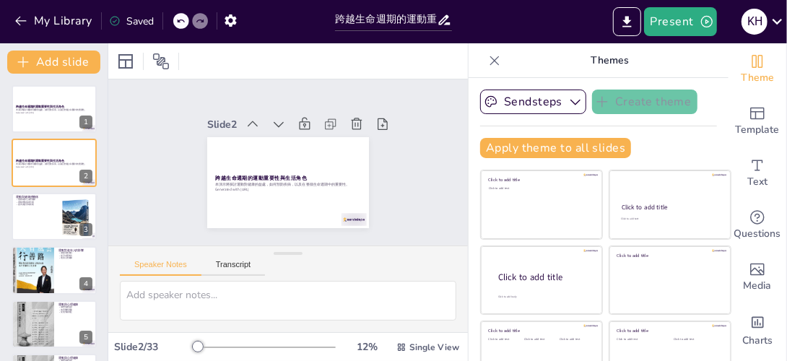
checkbox input "true"
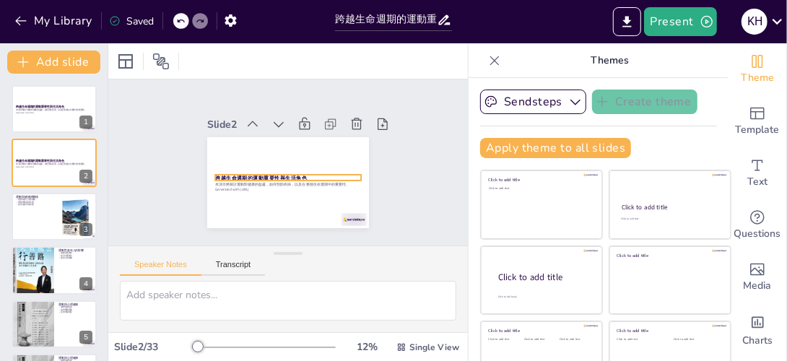
checkbox input "true"
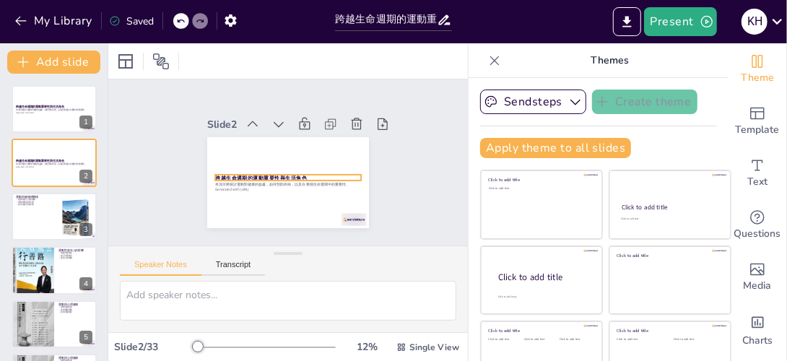
checkbox input "true"
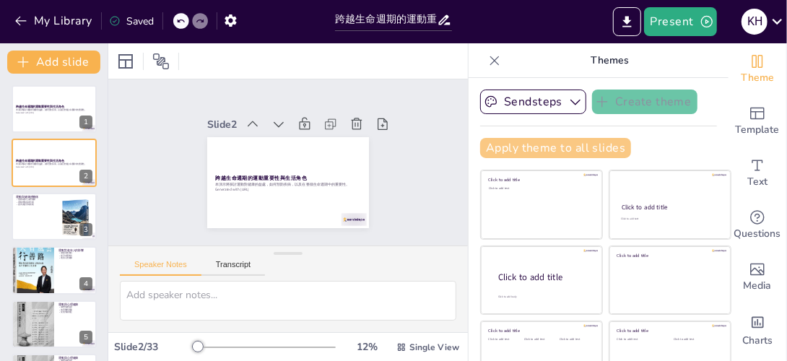
drag, startPoint x: 399, startPoint y: 186, endPoint x: 507, endPoint y: 143, distance: 115.9
click at [367, 165] on div "Slide 1 跨越生命週期的運動重要性與生活角色 本演示將探討運動對健康的益處，如何預防疾病，以及在整個生命週期中的重要性。 Generated with …" at bounding box center [287, 162] width 271 height 200
checkbox input "true"
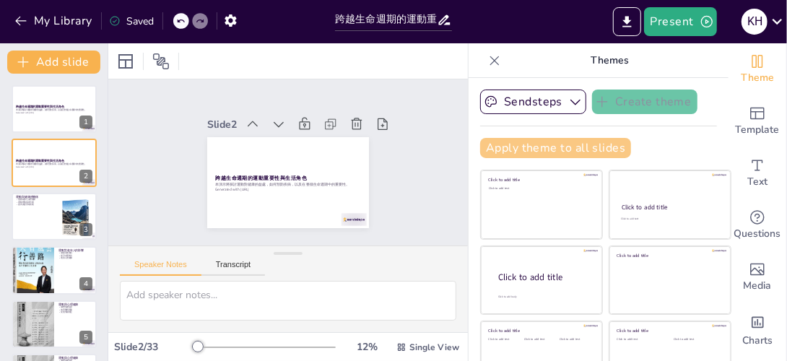
checkbox input "true"
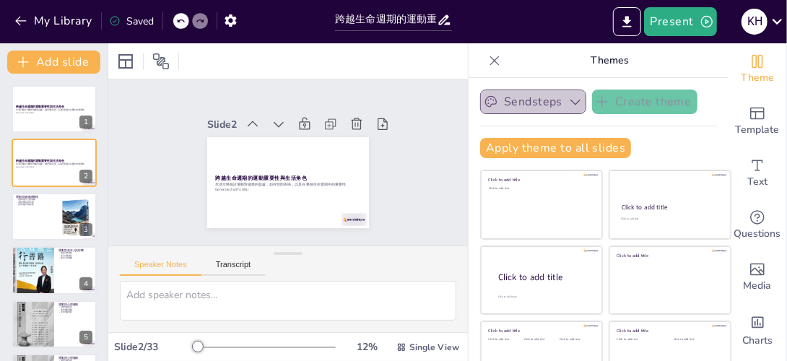
click at [568, 108] on icon "button" at bounding box center [575, 102] width 14 height 14
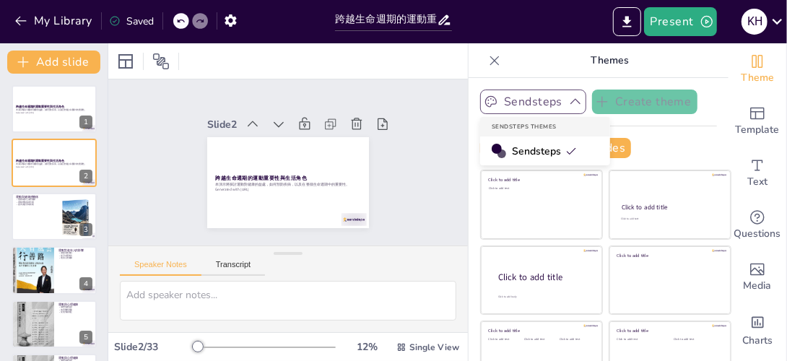
click at [371, 135] on div "Slide 1 跨越生命週期的運動重要性與生活角色 本演示將探討運動對健康的益處，如何預防疾病，以及在整個生命週期中的重要性。 Generated with …" at bounding box center [288, 162] width 276 height 235
checkbox input "true"
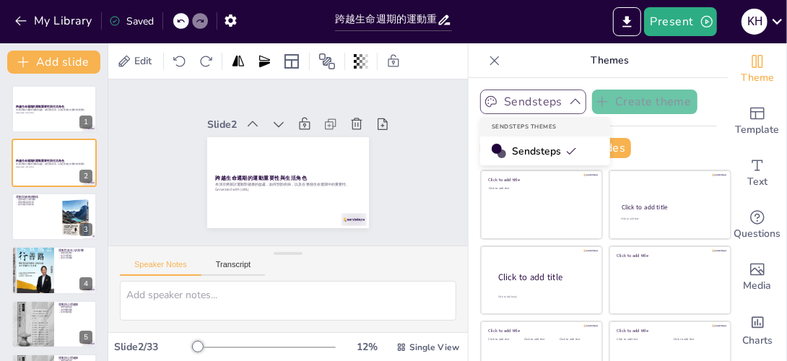
checkbox input "true"
click at [64, 103] on button at bounding box center [63, 97] width 17 height 17
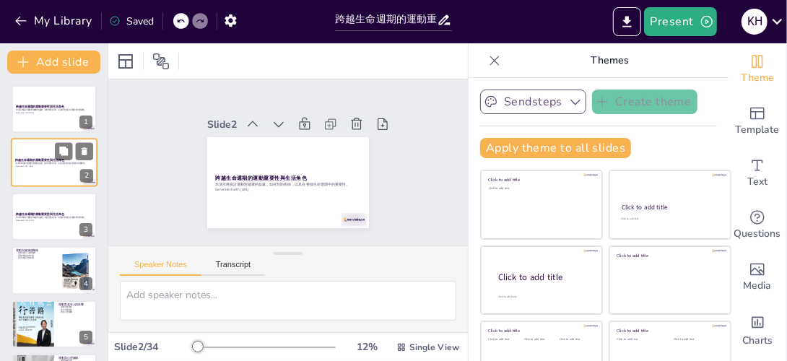
checkbox input "true"
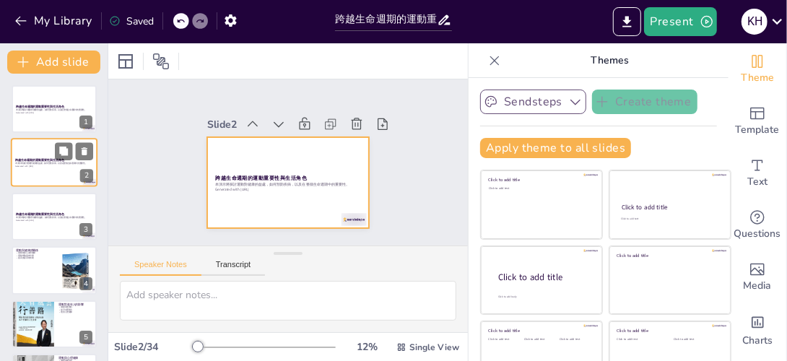
checkbox input "true"
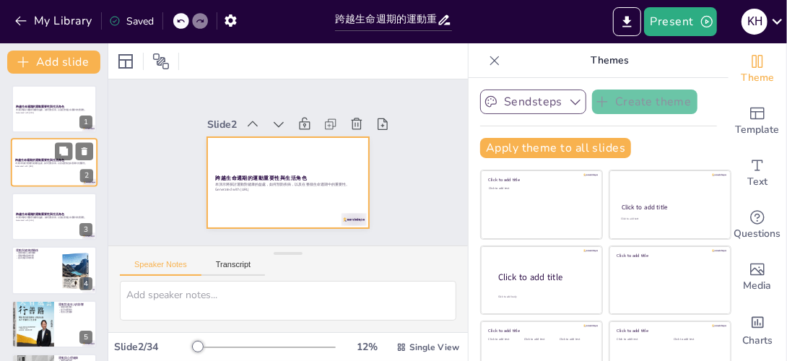
click at [42, 147] on div at bounding box center [54, 163] width 87 height 49
checkbox input "true"
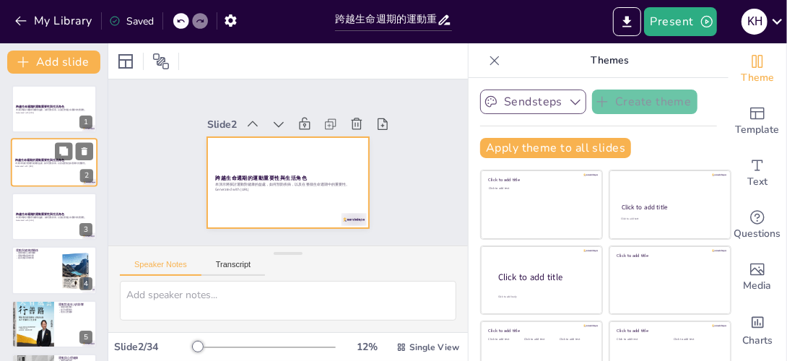
checkbox input "true"
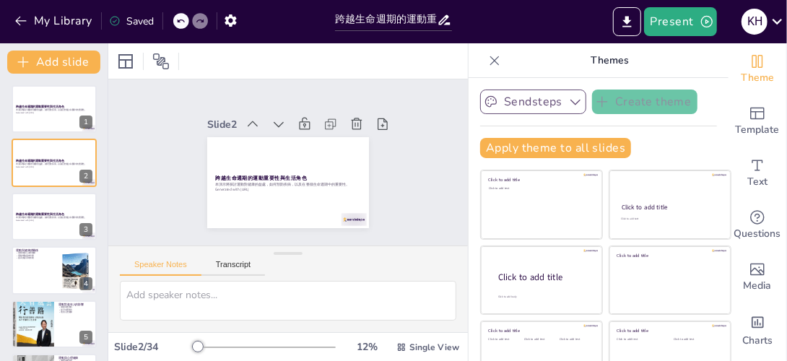
checkbox input "true"
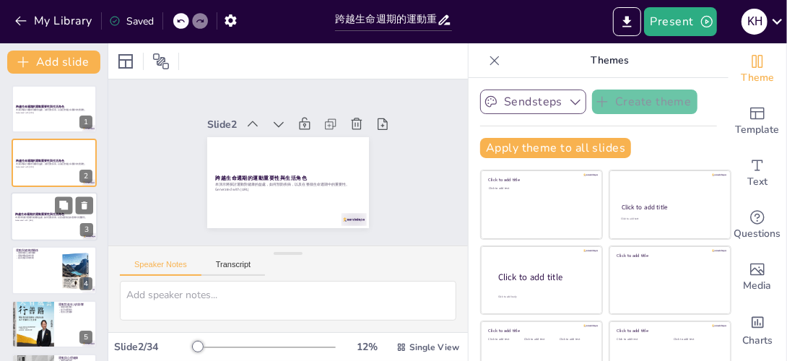
checkbox input "true"
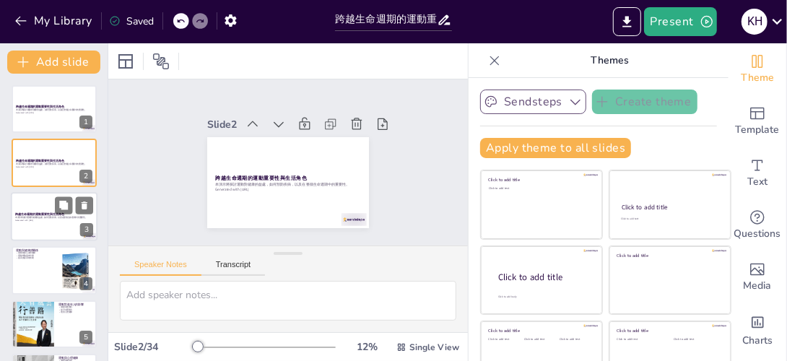
click at [47, 193] on div at bounding box center [54, 216] width 87 height 49
checkbox input "true"
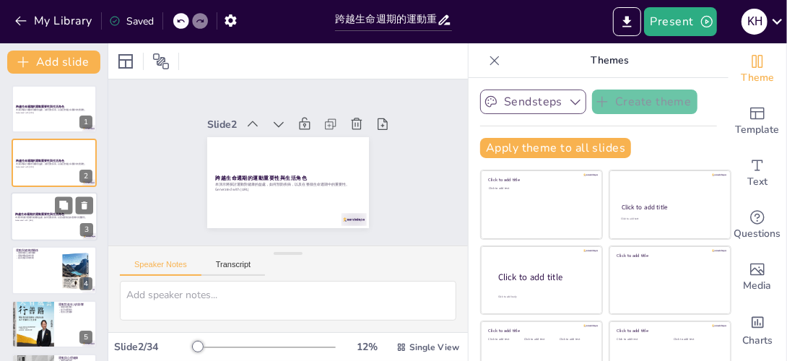
checkbox input "true"
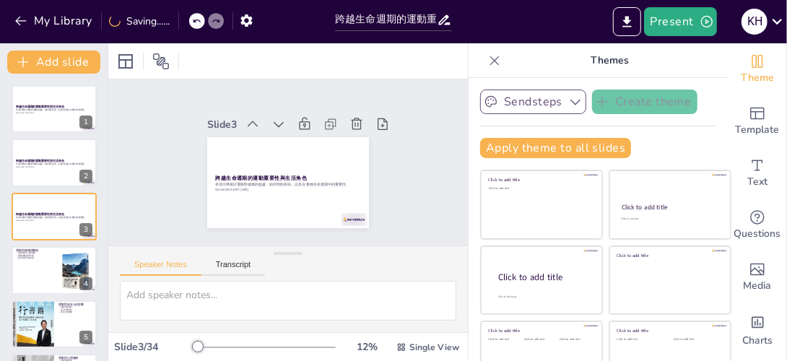
checkbox input "true"
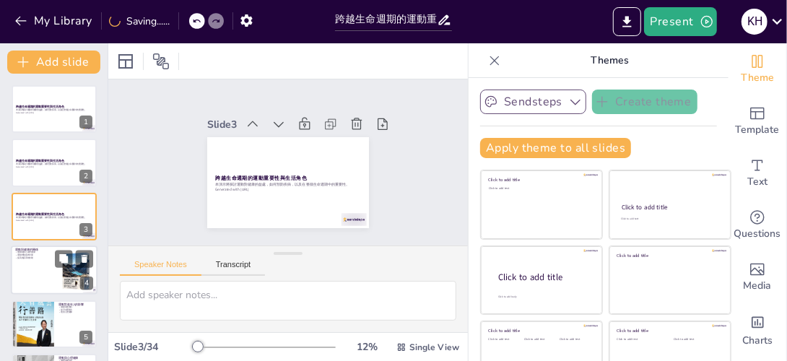
checkbox input "true"
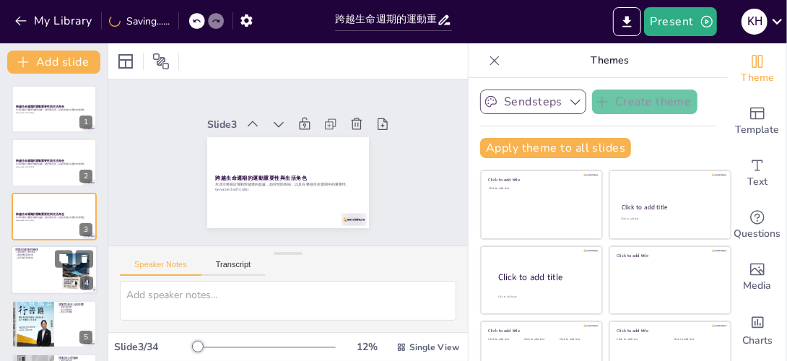
checkbox input "true"
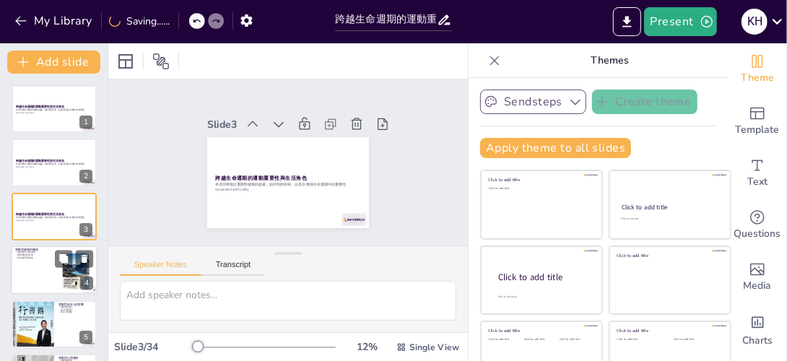
click at [44, 271] on div at bounding box center [54, 269] width 87 height 49
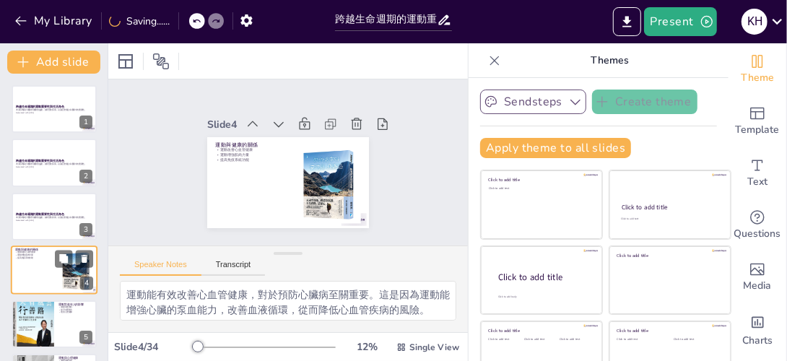
type textarea "運動能有效改善心血管健康，對於預防心臟病至關重要。這是因為運動能增強心臟的泵血能力，改善血液循環，從而降低心血管疾病的風險。 增強肌肉力量不僅能提高運動表現，…"
checkbox input "true"
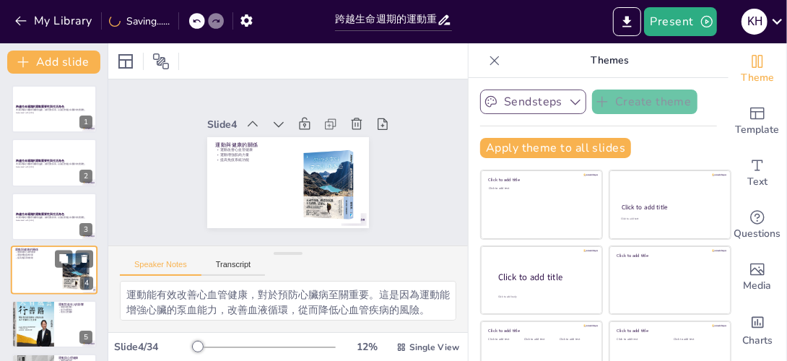
checkbox input "true"
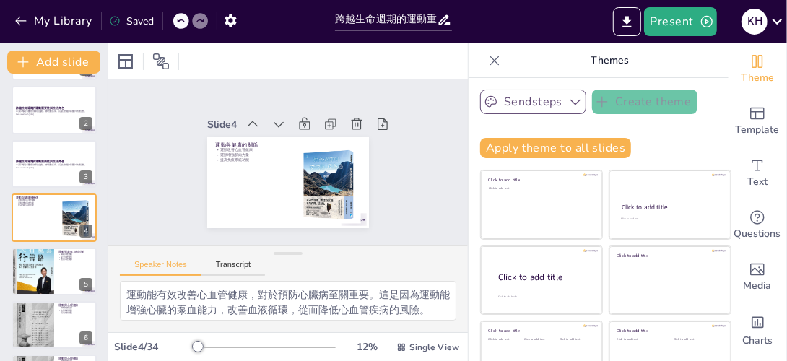
checkbox input "true"
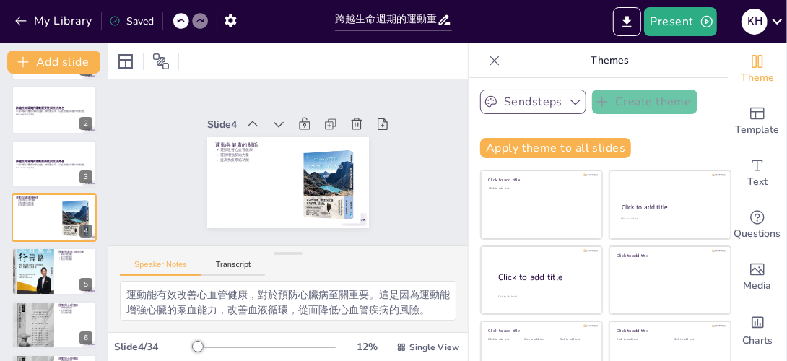
checkbox input "true"
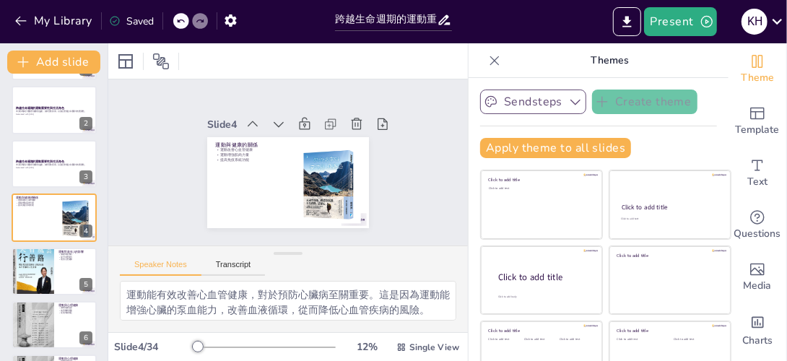
checkbox input "true"
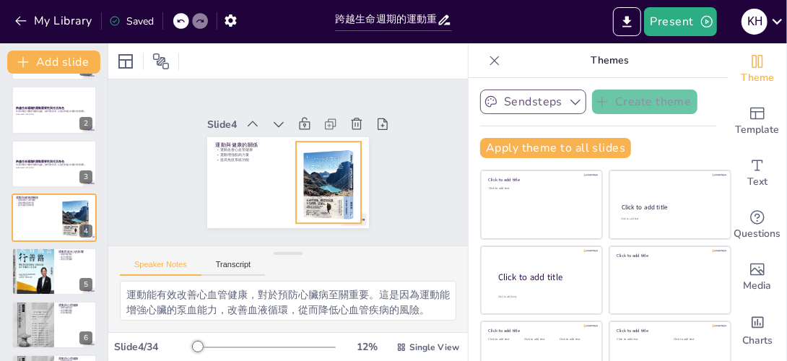
checkbox input "true"
drag, startPoint x: 379, startPoint y: 149, endPoint x: 128, endPoint y: 159, distance: 250.6
click at [128, 159] on div "Slide 1 跨越生命週期的運動重要性與生活角色 本演示將探討運動對健康的益處，如何預防疾病，以及在整個生命週期中的重要性。 Generated with …" at bounding box center [287, 162] width 375 height 203
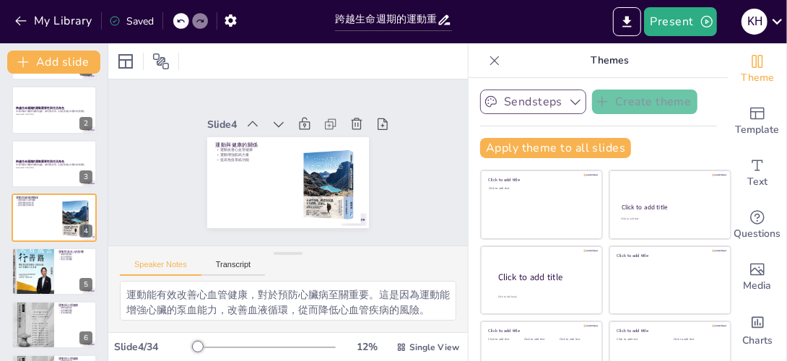
drag, startPoint x: 110, startPoint y: 201, endPoint x: 390, endPoint y: 172, distance: 282.1
click at [390, 172] on div "Slide 1 跨越生命週期的運動重要性與生活角色 本演示將探討運動對健康的益處，如何預防疾病，以及在整個生命週期中的重要性。 Generated with …" at bounding box center [288, 162] width 276 height 235
drag, startPoint x: 390, startPoint y: 172, endPoint x: 310, endPoint y: 177, distance: 80.9
click at [310, 177] on div at bounding box center [323, 190] width 97 height 97
click at [310, 177] on div at bounding box center [326, 138] width 112 height 112
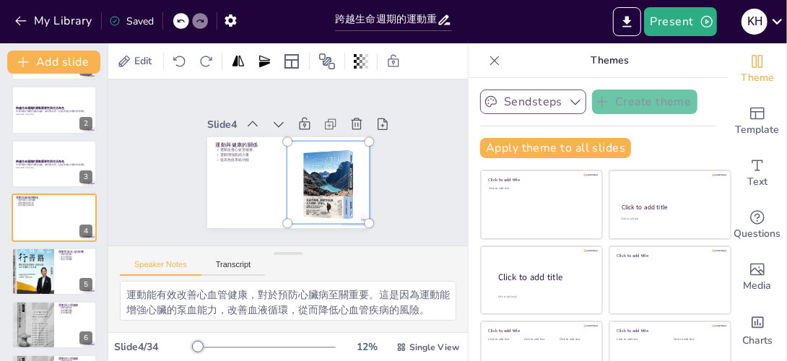
click at [398, 183] on div "Slide 1 跨越生命週期的運動重要性與生活角色 本演示將探討運動對健康的益處，如何預防疾病，以及在整個生命週期中的重要性。 Generated with …" at bounding box center [288, 162] width 394 height 323
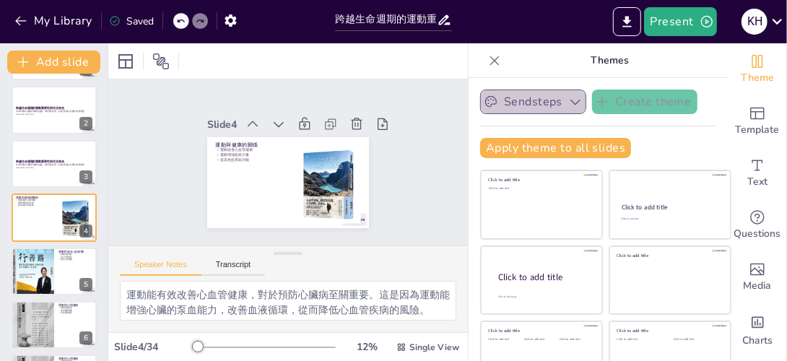
click at [568, 104] on icon "button" at bounding box center [575, 102] width 14 height 14
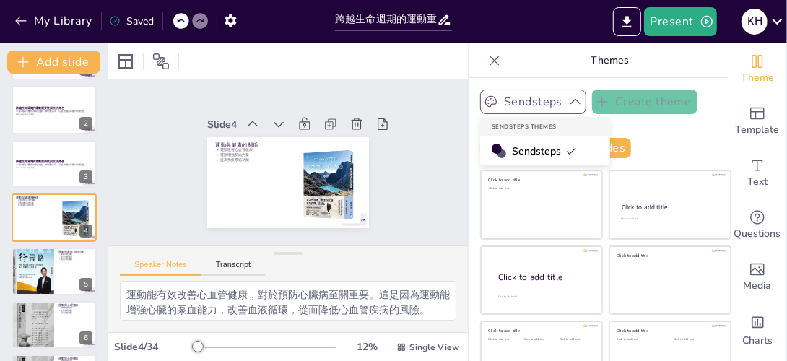
click at [515, 146] on span "Sendsteps" at bounding box center [544, 151] width 65 height 14
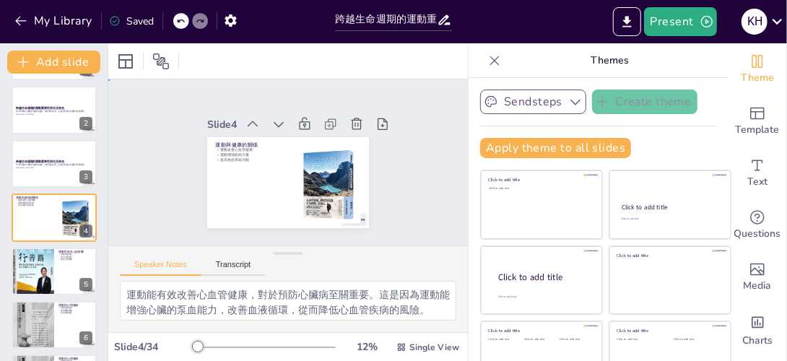
click at [380, 198] on div "Slide 1 跨越生命週期的運動重要性與生活角色 本演示將探討運動對健康的益處，如何預防疾病，以及在整個生命週期中的重要性。 Generated with …" at bounding box center [288, 162] width 276 height 235
click at [90, 226] on div "4" at bounding box center [86, 230] width 13 height 13
click at [39, 271] on div at bounding box center [32, 271] width 43 height 61
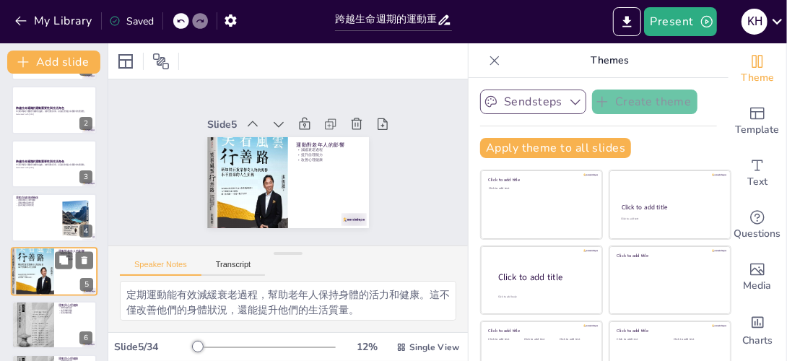
scroll to position [106, 0]
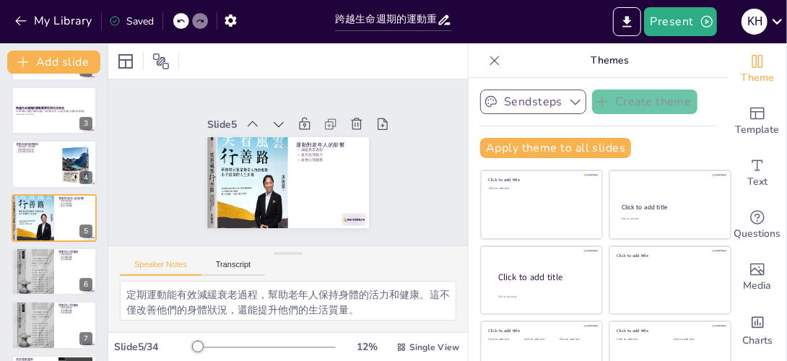
drag, startPoint x: 30, startPoint y: 263, endPoint x: 380, endPoint y: 193, distance: 357.5
click at [380, 193] on div "Slide 1 跨越生命週期的運動重要性與生活角色 本演示將探討運動對健康的益處，如何預防疾病，以及在整個生命週期中的重要性。 Generated with …" at bounding box center [287, 162] width 255 height 156
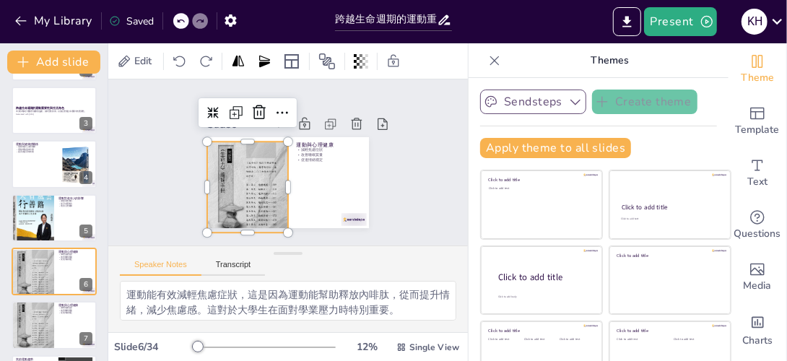
click at [380, 193] on div "Slide 1 跨越生命週期的運動重要性與生活角色 本演示將探討運動對健康的益處，如何預防疾病，以及在整個生命週期中的重要性。 Generated with …" at bounding box center [288, 163] width 249 height 274
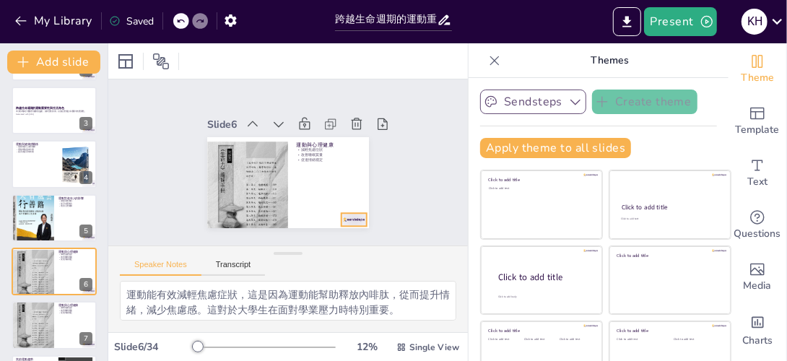
click at [344, 227] on div at bounding box center [333, 236] width 28 height 19
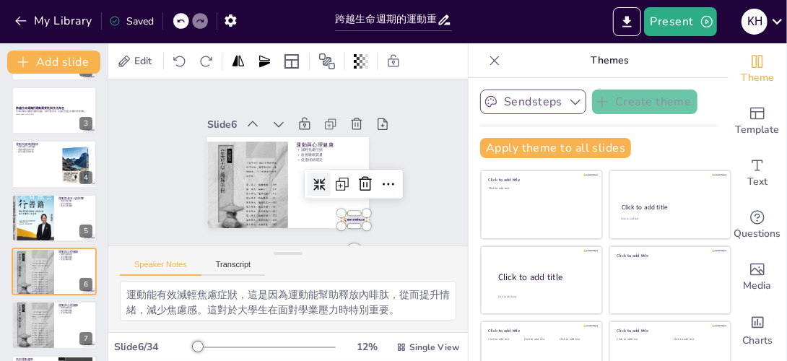
click at [381, 219] on div "Slide 1 跨越生命週期的運動重要性與生活角色 本演示將探討運動對健康的益處，如何預防疾病，以及在整個生命週期中的重要性。 Generated with …" at bounding box center [288, 162] width 264 height 179
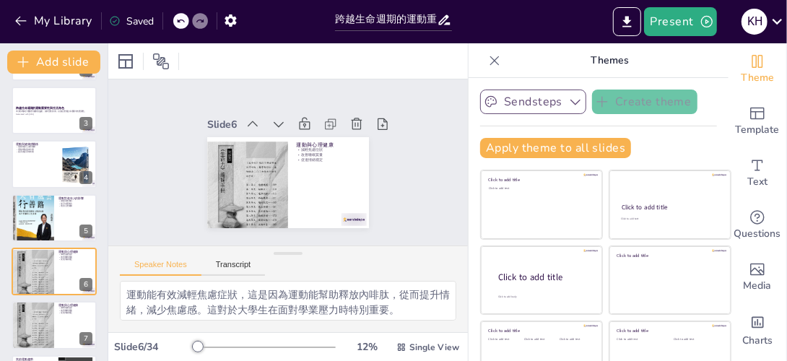
drag, startPoint x: 400, startPoint y: 102, endPoint x: 442, endPoint y: 22, distance: 90.4
click at [442, 22] on icon at bounding box center [444, 19] width 15 height 15
click at [44, 163] on div at bounding box center [54, 163] width 87 height 49
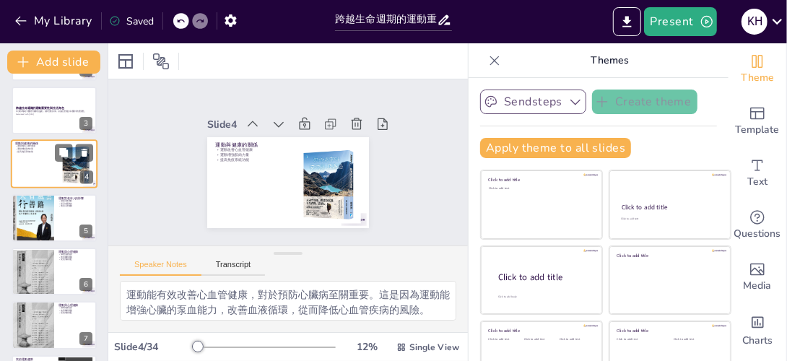
scroll to position [53, 0]
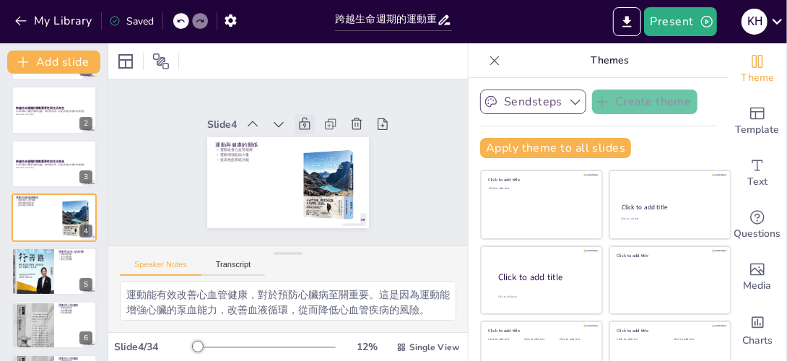
click at [314, 129] on icon at bounding box center [321, 137] width 15 height 16
click at [322, 149] on icon at bounding box center [330, 156] width 16 height 15
click at [309, 123] on icon at bounding box center [316, 130] width 14 height 15
click at [377, 123] on icon at bounding box center [382, 124] width 10 height 12
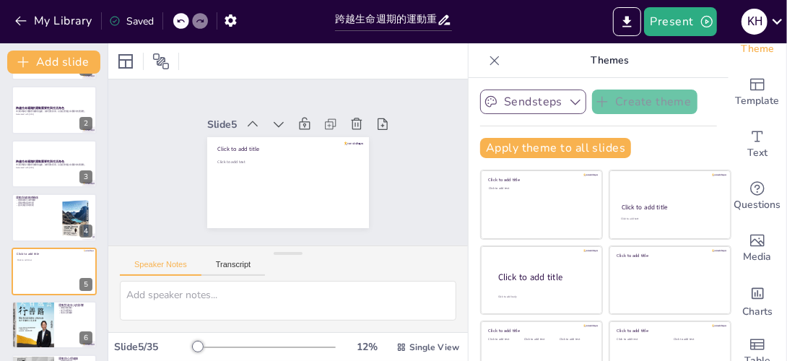
scroll to position [56, 0]
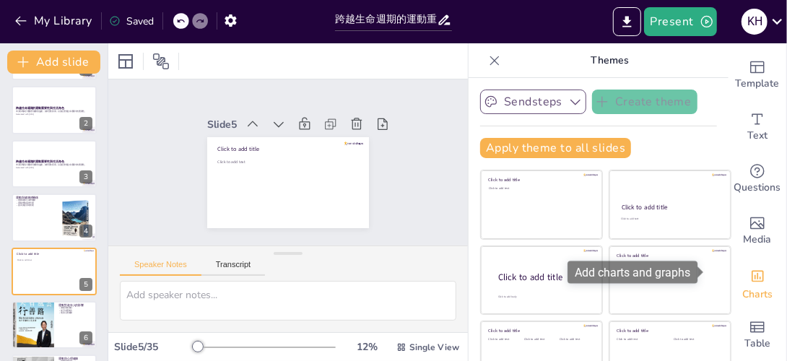
click at [750, 268] on icon "Add charts and graphs" at bounding box center [757, 275] width 15 height 15
click at [737, 266] on div "Charts" at bounding box center [757, 283] width 58 height 52
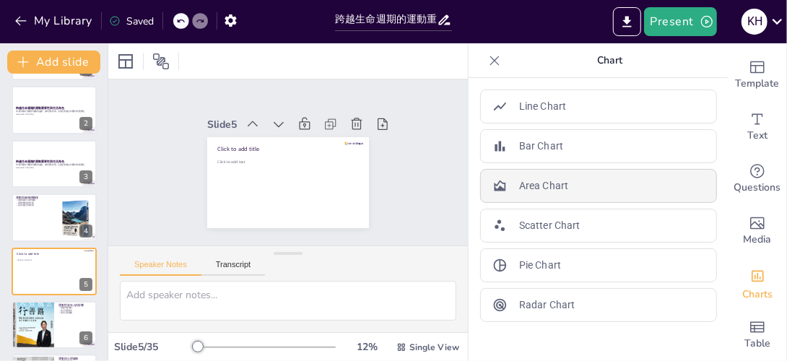
click at [519, 180] on p "Area Chart" at bounding box center [543, 185] width 49 height 15
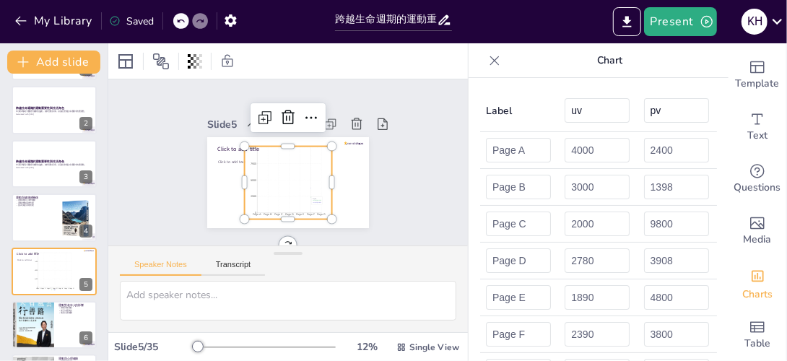
click at [290, 189] on icon "Page A Page B Page C Page D Page E Page F Page G 0 2500 5000 7500 10000" at bounding box center [270, 173] width 107 height 112
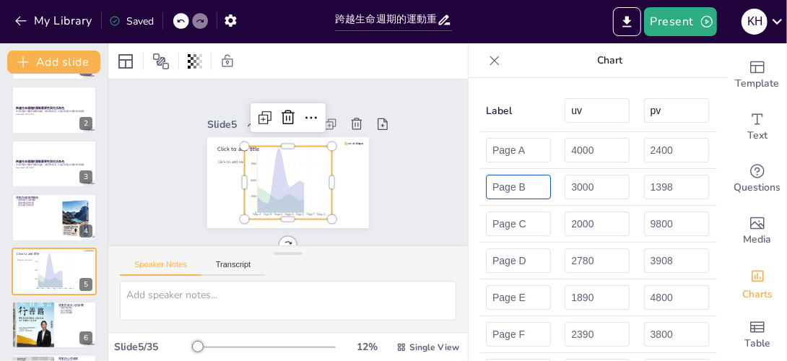
click at [491, 191] on input "Page B" at bounding box center [518, 187] width 65 height 25
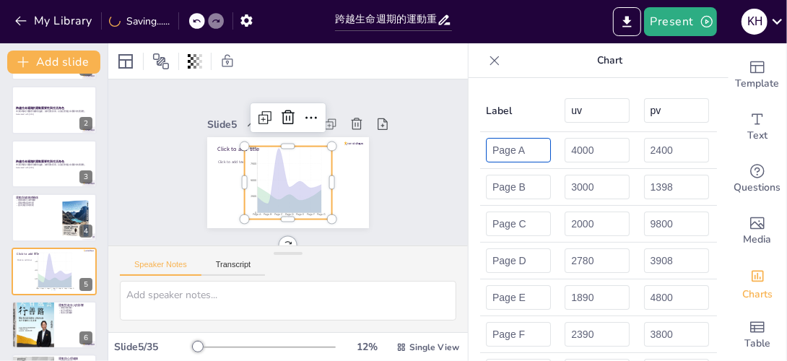
click at [498, 149] on input "Page A" at bounding box center [518, 150] width 65 height 25
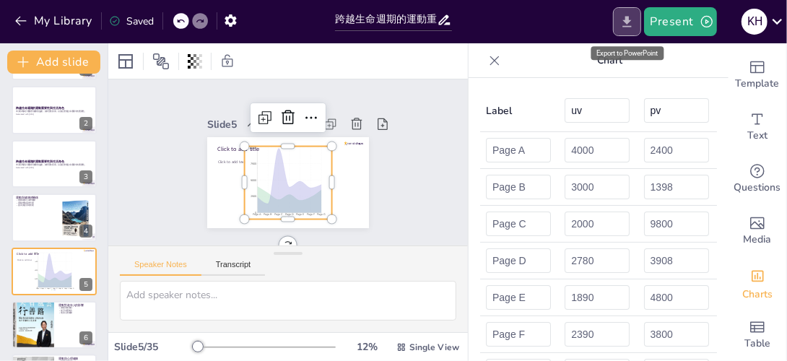
click at [633, 28] on icon "Export to PowerPoint" at bounding box center [626, 21] width 15 height 15
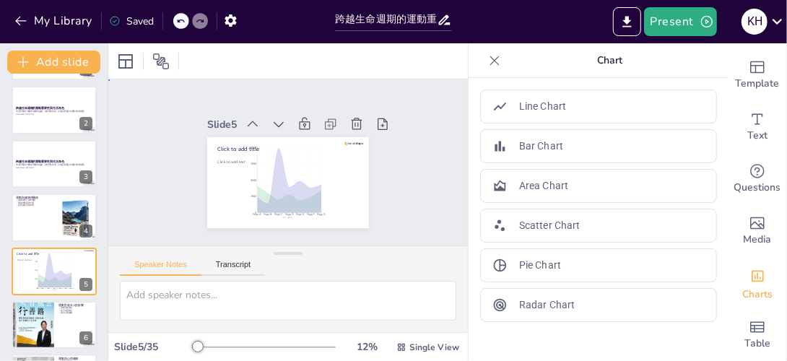
click at [411, 141] on div "Slide 1 跨越生命週期的運動重要性與生活角色 本演示將探討運動對健康的益處，如何預防疾病，以及在整個生命週期中的重要性。 Generated with …" at bounding box center [288, 163] width 378 height 364
click at [141, 19] on div "Saved" at bounding box center [131, 21] width 45 height 14
click at [134, 19] on div "Saved" at bounding box center [131, 21] width 45 height 14
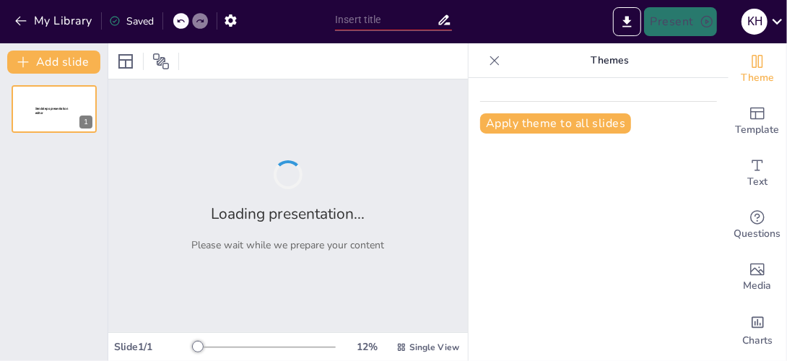
type input "跨越生命週期的運動重要性與生活角色"
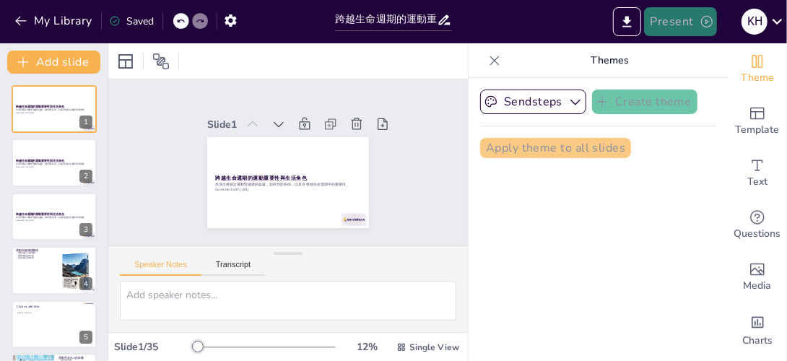
click at [707, 22] on icon "button" at bounding box center [707, 22] width 12 height 12
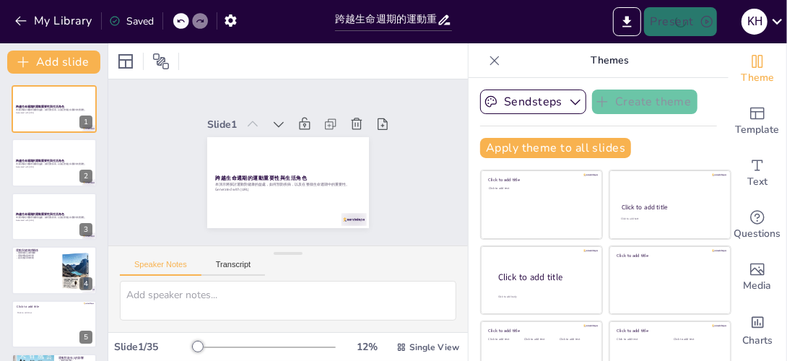
checkbox input "true"
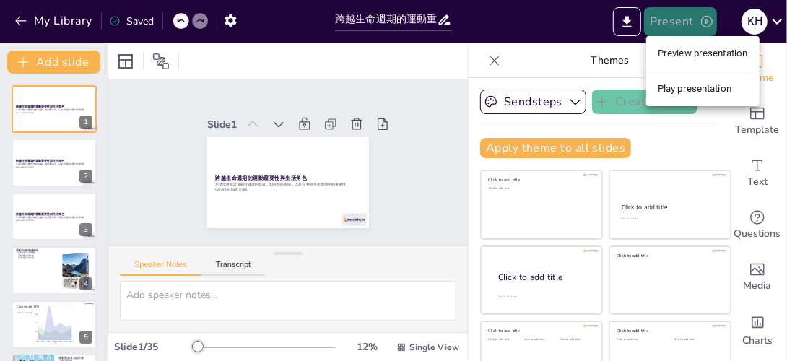
click at [413, 126] on div at bounding box center [393, 180] width 787 height 361
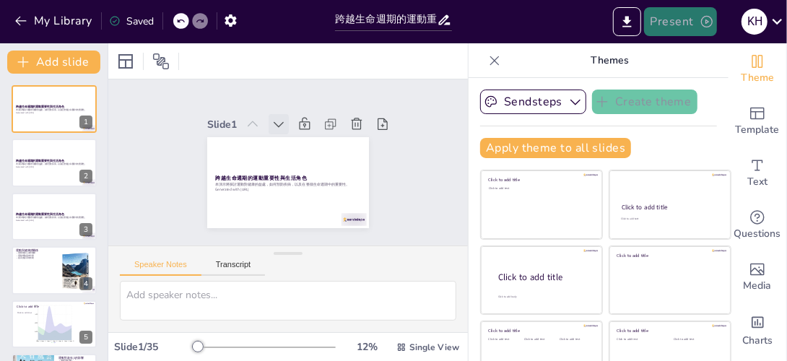
checkbox input "true"
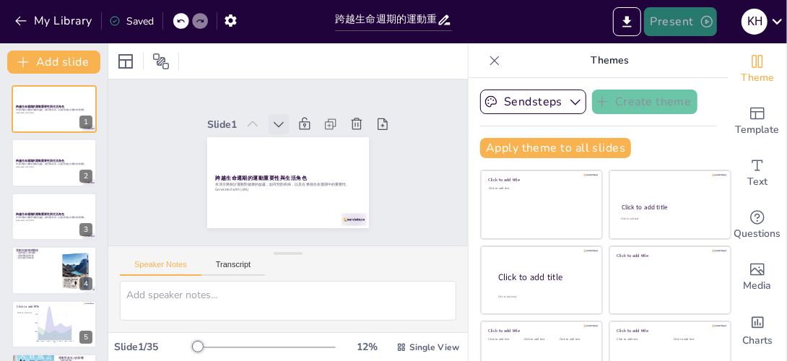
checkbox input "true"
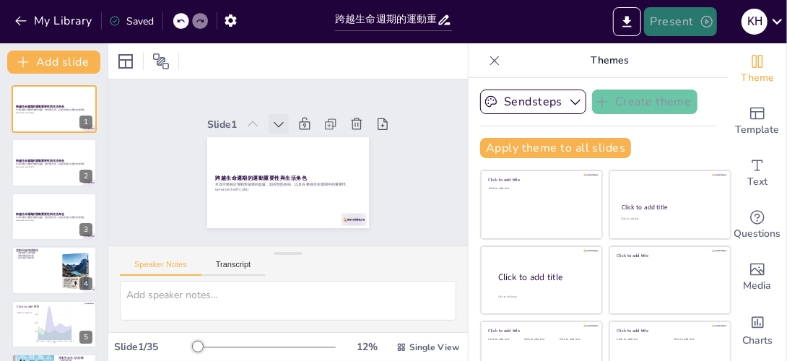
click at [275, 121] on icon at bounding box center [283, 123] width 16 height 16
checkbox input "true"
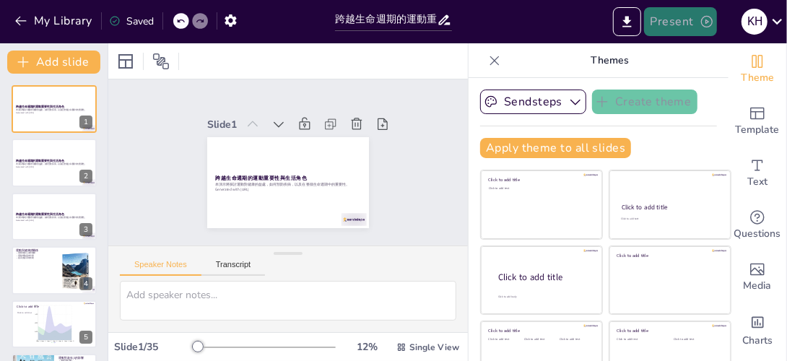
checkbox input "true"
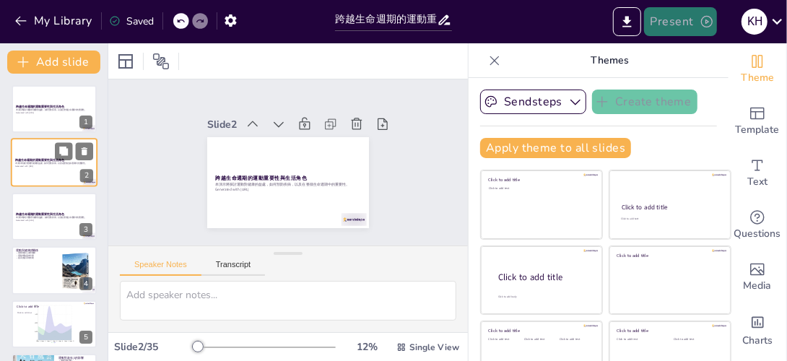
checkbox input "true"
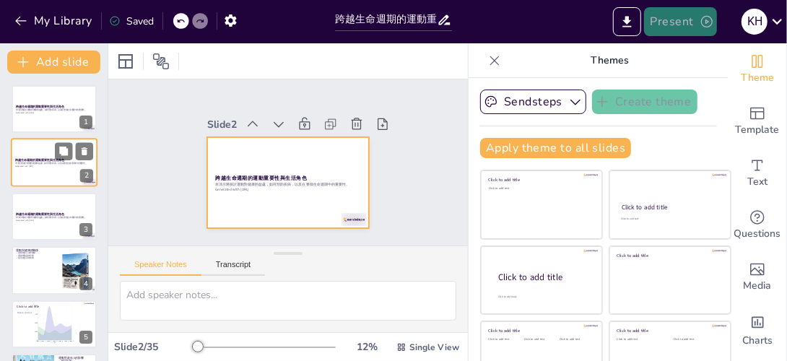
click at [42, 149] on div at bounding box center [54, 163] width 87 height 49
checkbox input "true"
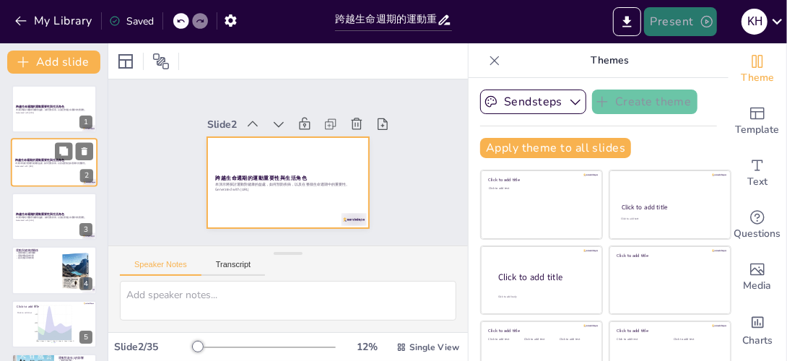
checkbox input "true"
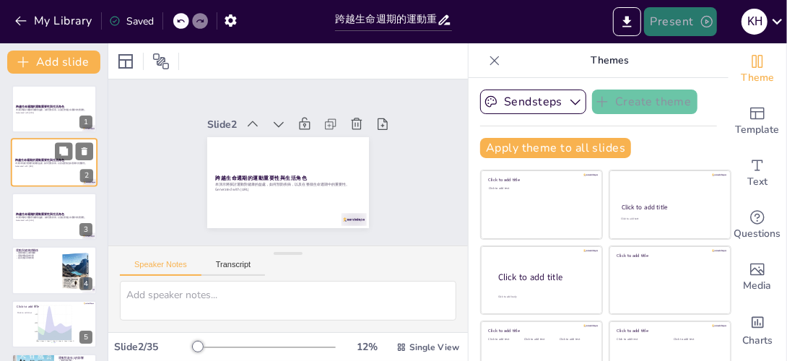
checkbox input "true"
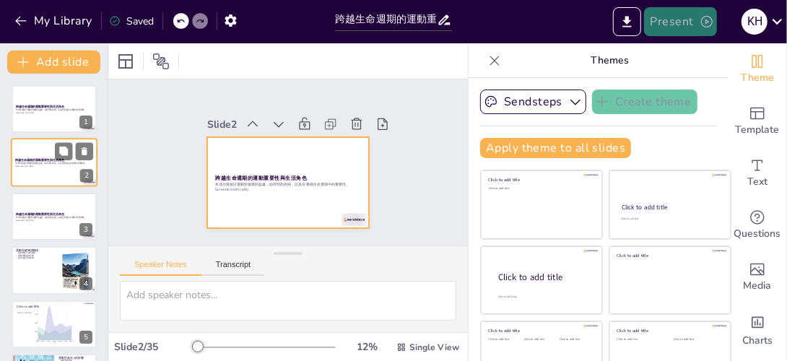
checkbox input "true"
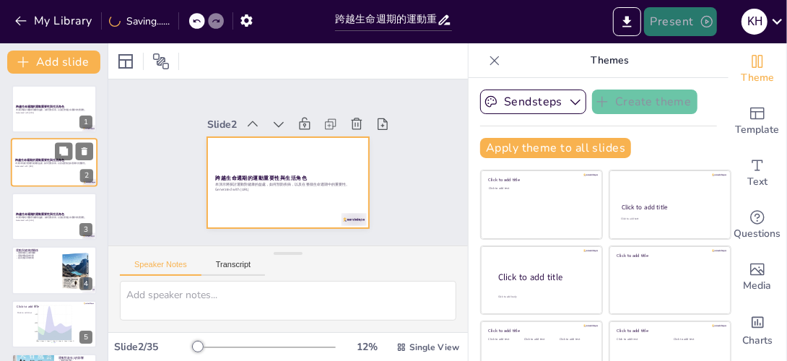
click at [32, 185] on div at bounding box center [54, 163] width 87 height 49
checkbox input "true"
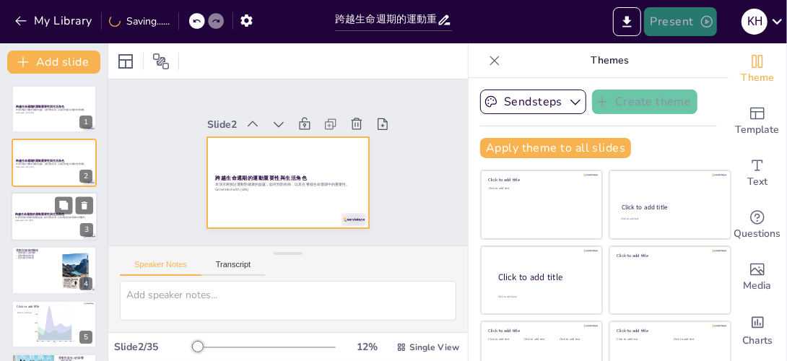
checkbox input "true"
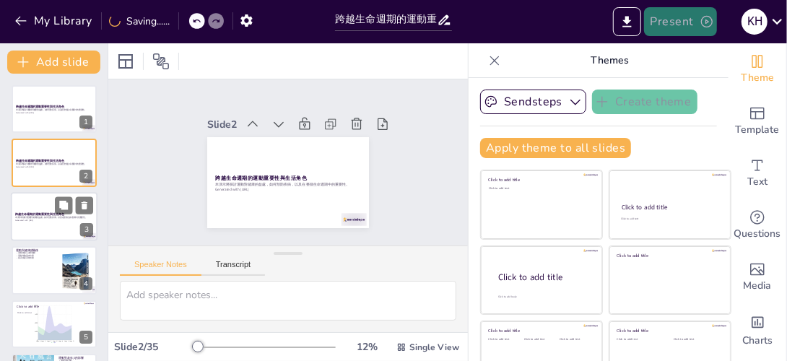
click at [22, 228] on div at bounding box center [54, 216] width 87 height 49
checkbox input "true"
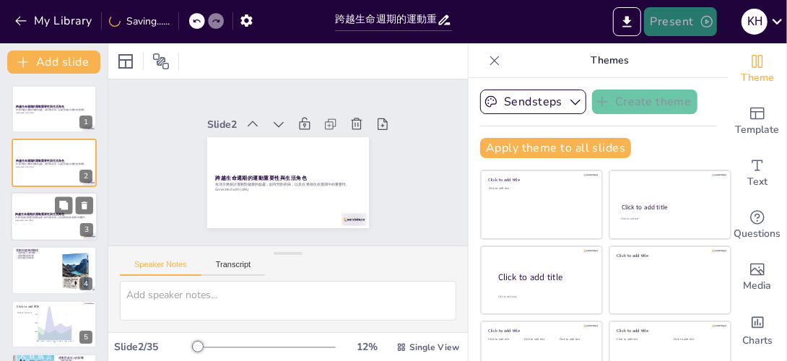
checkbox input "true"
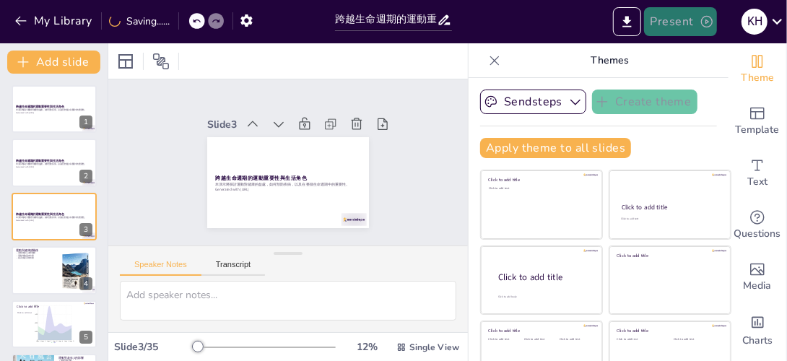
checkbox input "true"
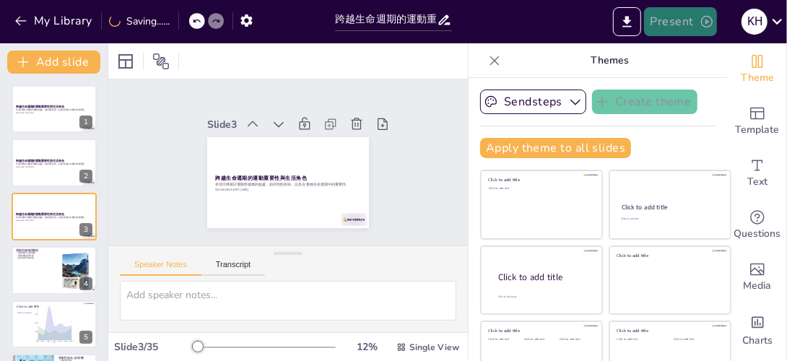
click at [19, 246] on div "運動與健康的關係 運動改善心血管健康 運動增強肌肉力量 提高免疫系統功能 4" at bounding box center [54, 270] width 85 height 48
type textarea "運動能有效改善心血管健康，對於預防心臟病至關重要。這是因為運動能增強心臟的泵血能力，改善血液循環，從而降低心血管疾病的風險。 增強肌肉力量不僅能提高運動表現，…"
checkbox input "true"
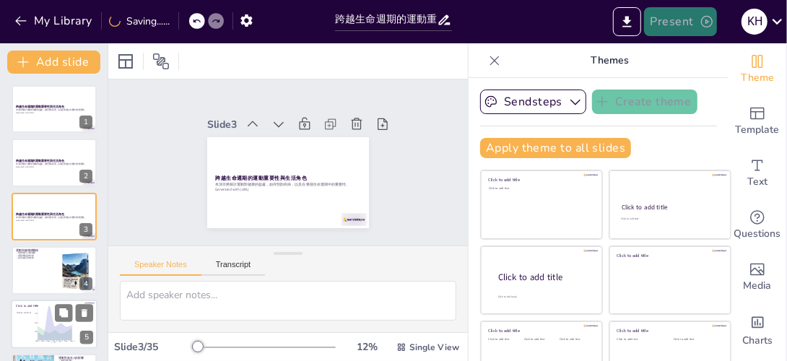
checkbox input "true"
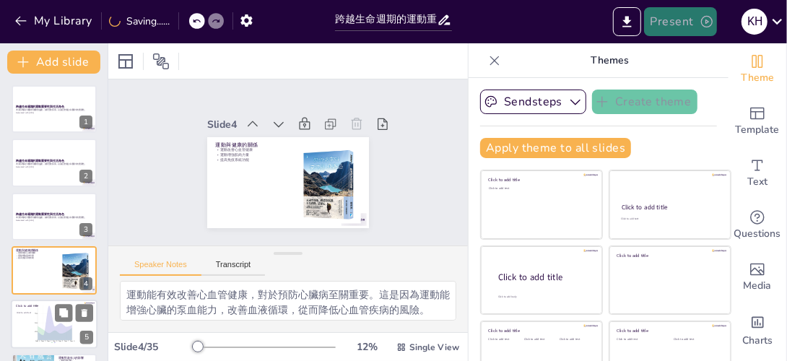
click at [27, 299] on div at bounding box center [54, 323] width 87 height 49
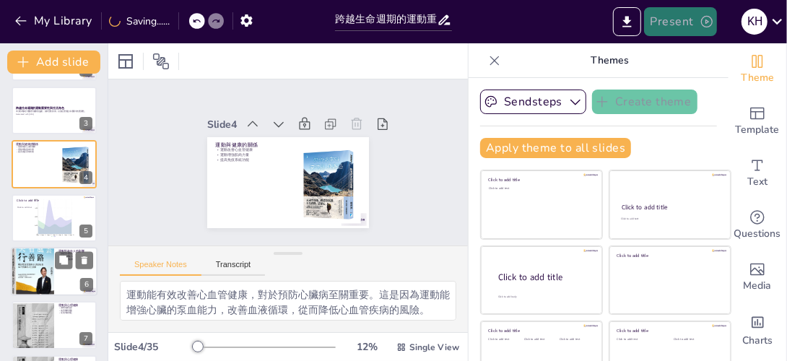
checkbox input "true"
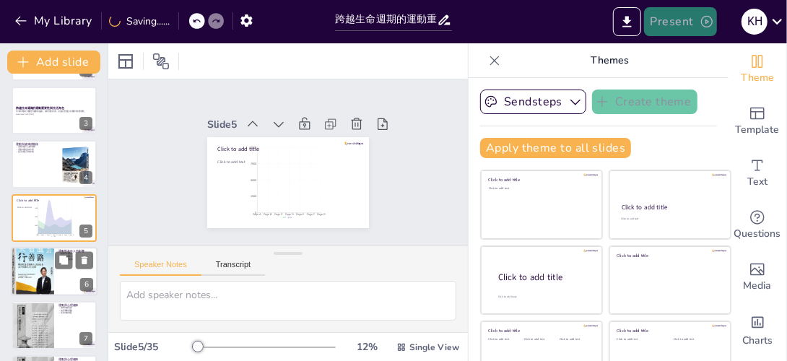
click at [26, 293] on div at bounding box center [32, 271] width 43 height 61
type textarea "定期運動能有效減緩衰老過程，幫助老年人保持身體的活力和健康。這不僅改善他們的身體狀況，還能提升他們的生活質量。 增強自理能力對於老年人來說至關重要，因為這能讓…"
checkbox input "true"
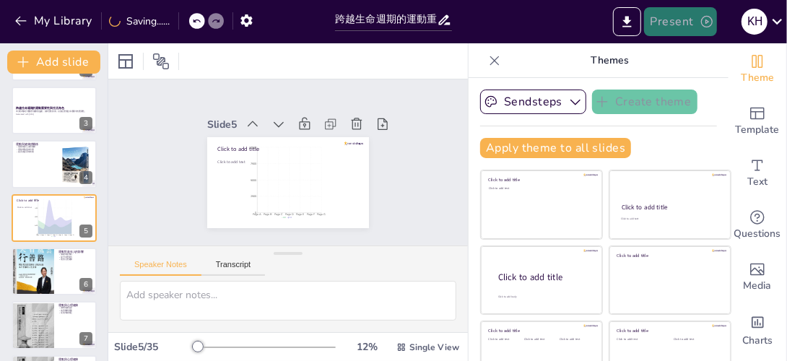
checkbox input "true"
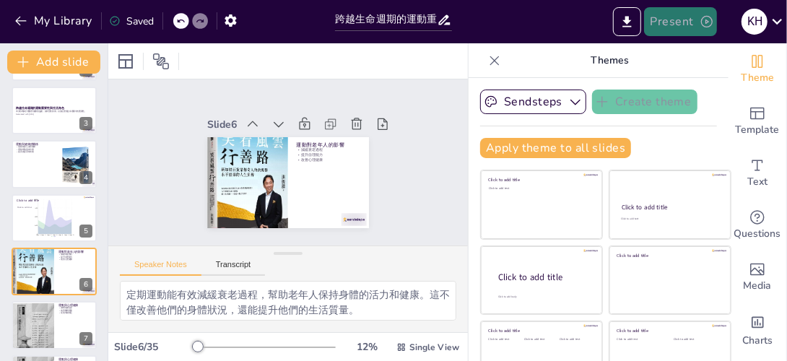
scroll to position [160, 0]
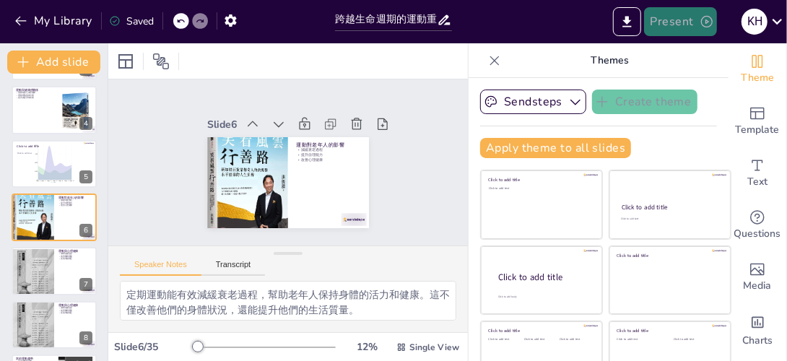
checkbox input "true"
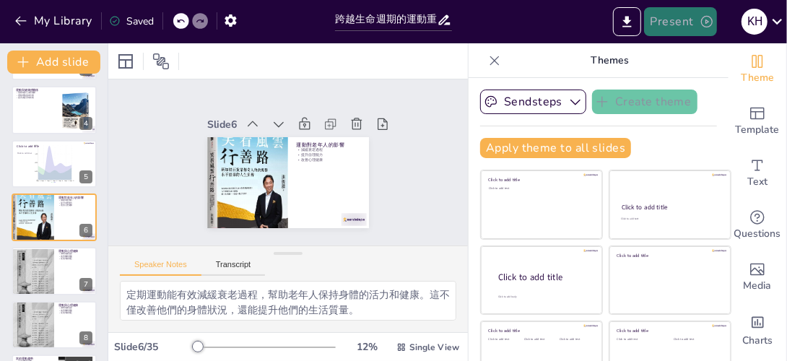
checkbox input "true"
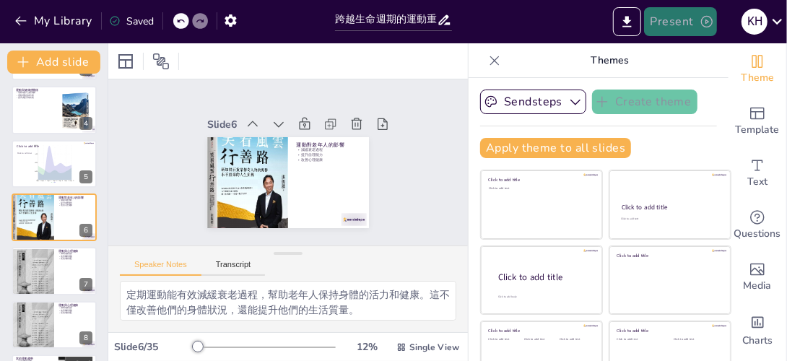
click at [487, 64] on icon at bounding box center [494, 60] width 14 height 14
checkbox input "true"
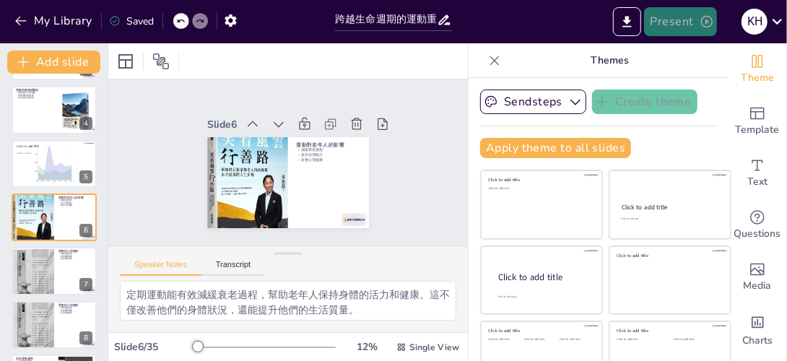
checkbox input "true"
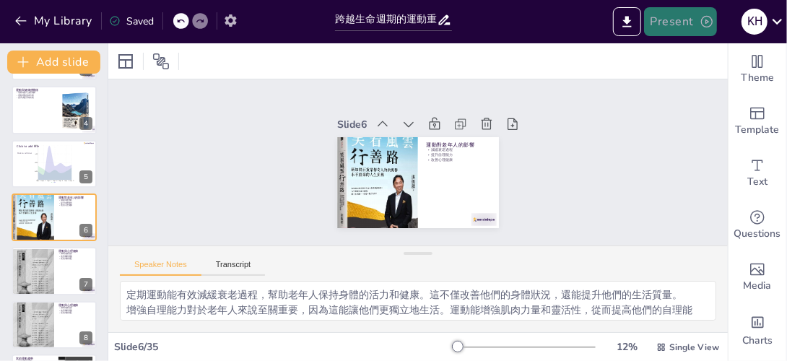
click at [224, 17] on icon "button" at bounding box center [230, 20] width 15 height 15
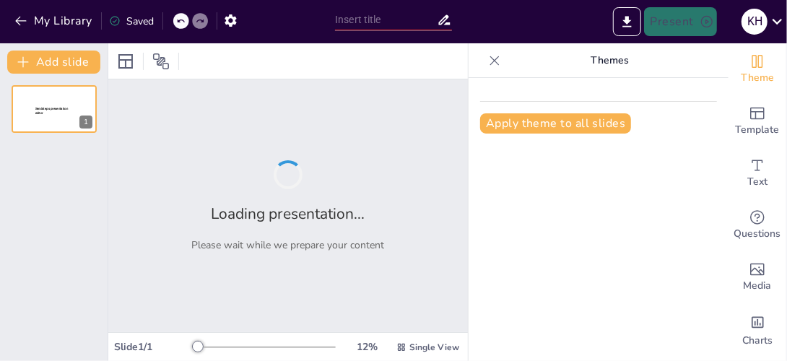
type input "跨越生命週期的運動重要性與生活角色"
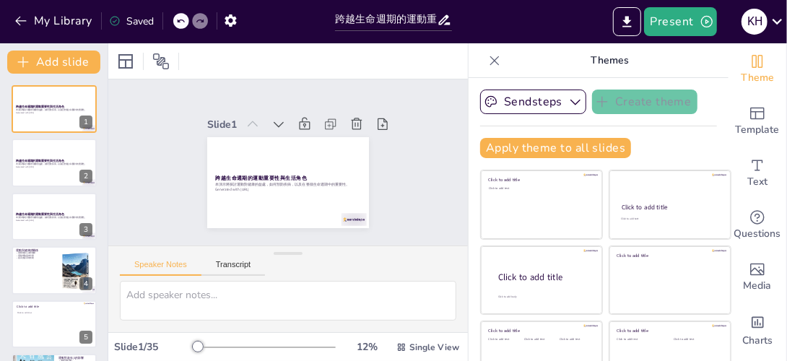
checkbox input "true"
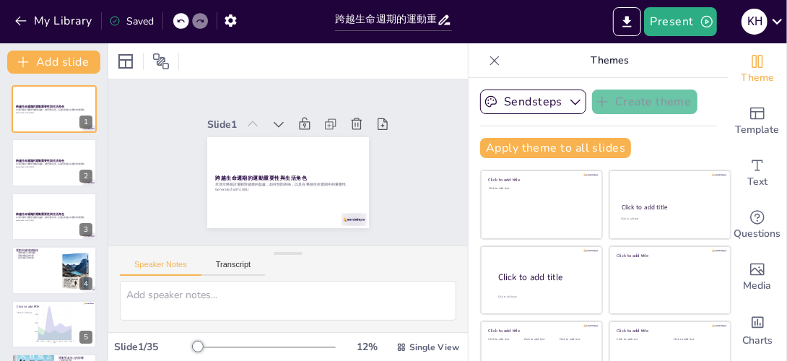
checkbox input "true"
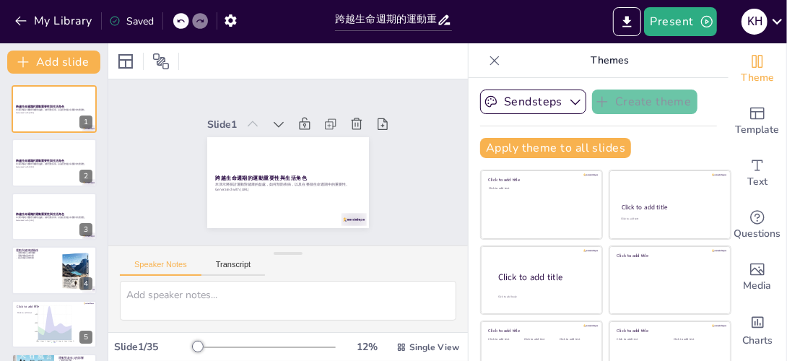
checkbox input "true"
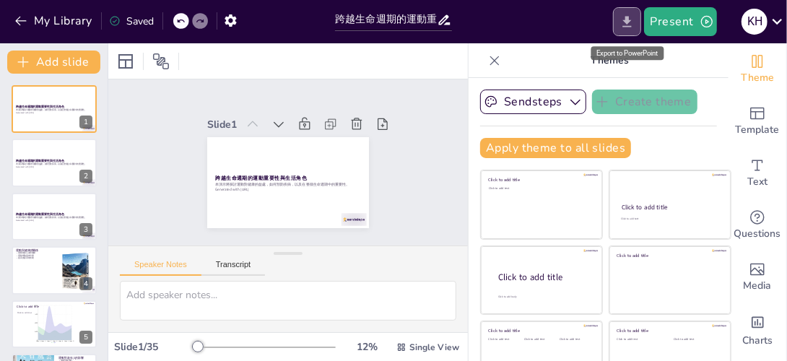
click at [630, 29] on icon "Export to PowerPoint" at bounding box center [626, 21] width 15 height 15
checkbox input "true"
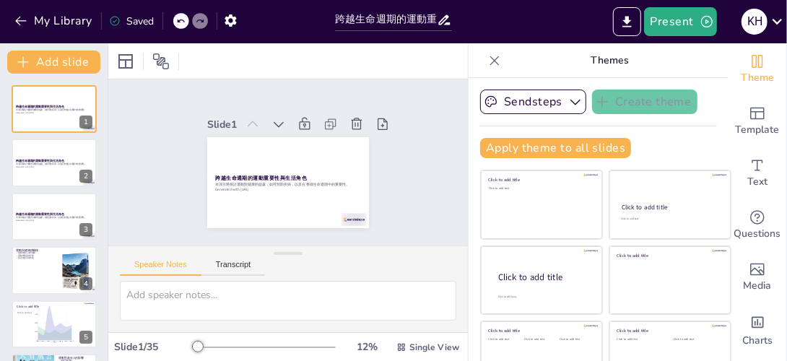
checkbox input "true"
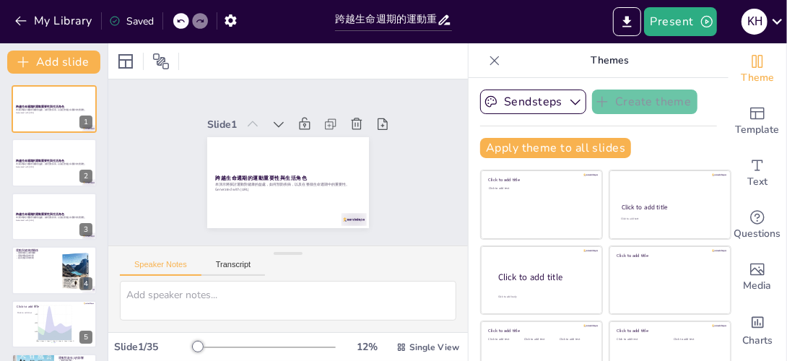
checkbox input "true"
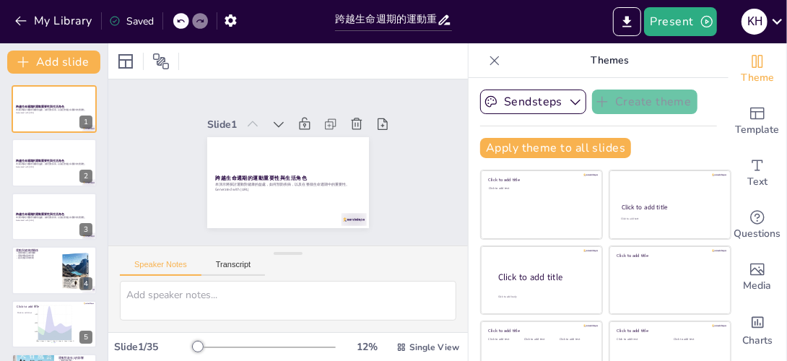
checkbox input "true"
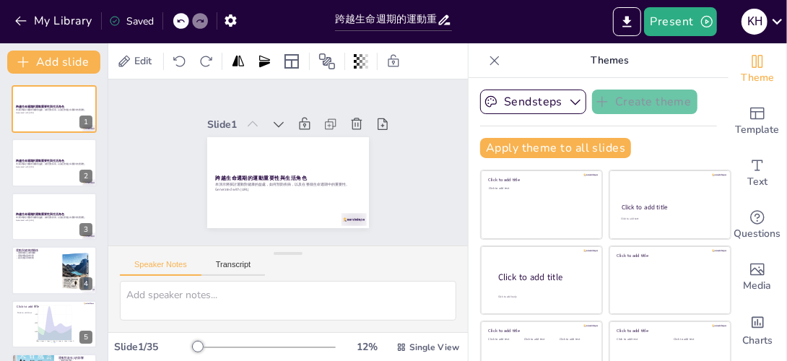
checkbox input "true"
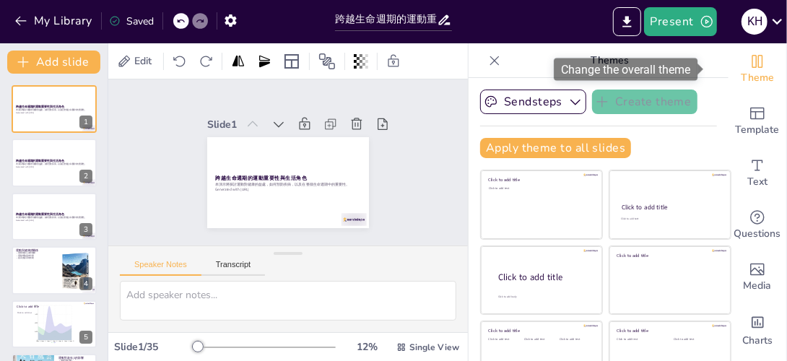
click at [748, 68] on icon "Change the overall theme" at bounding box center [756, 61] width 17 height 17
checkbox input "true"
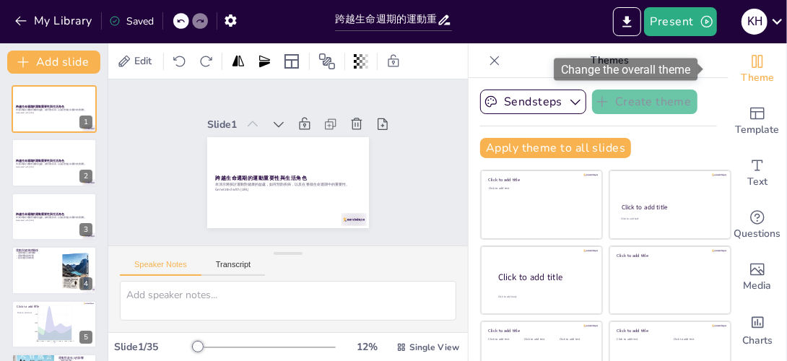
checkbox input "true"
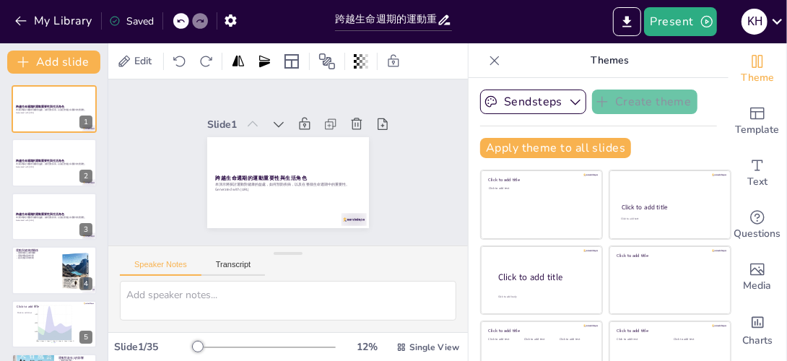
checkbox input "true"
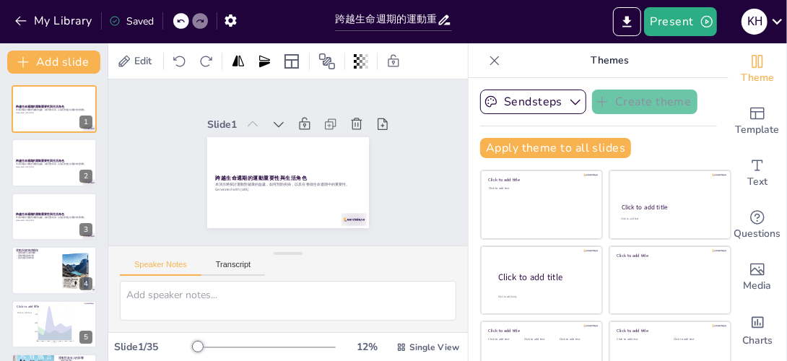
checkbox input "true"
